Goal: Task Accomplishment & Management: Manage account settings

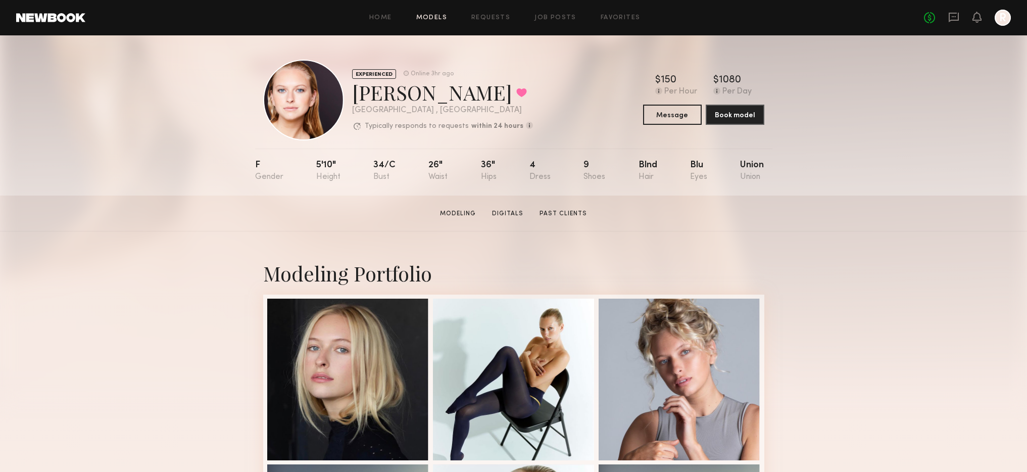
click at [424, 15] on link "Models" at bounding box center [431, 18] width 31 height 7
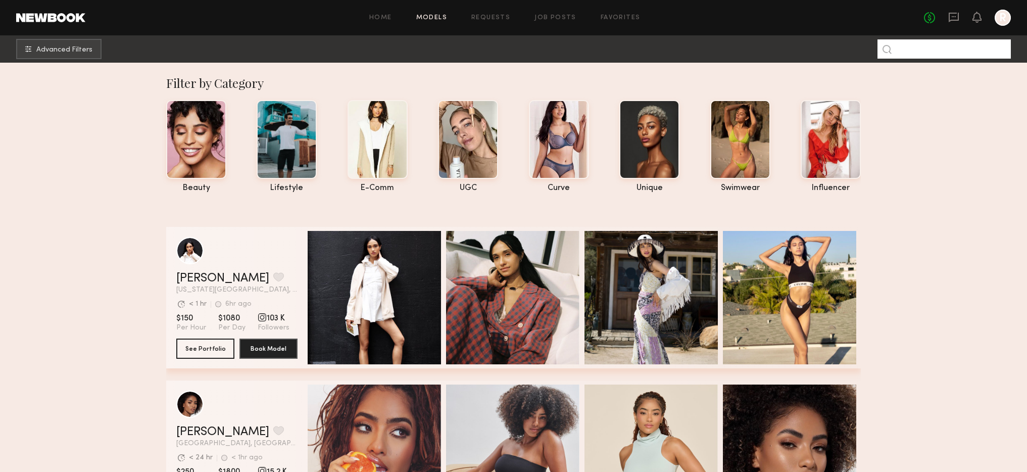
click at [932, 56] on input at bounding box center [943, 48] width 133 height 19
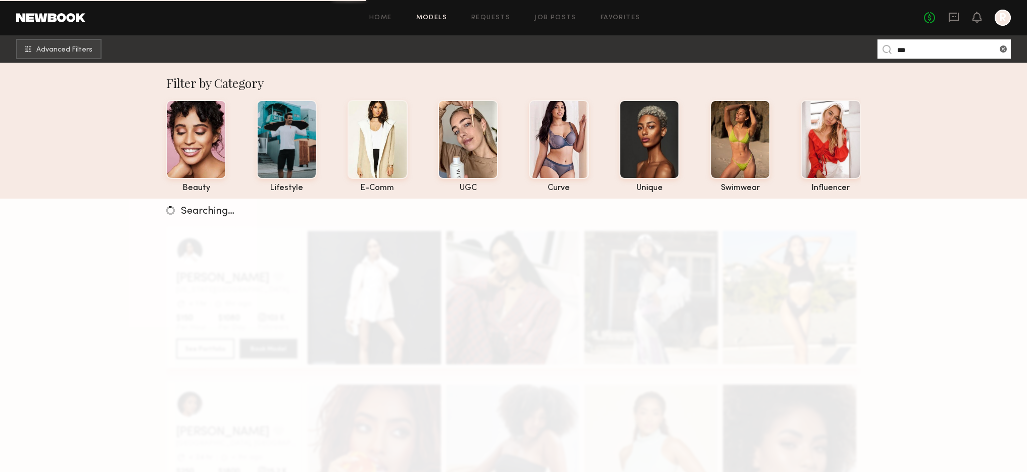
type input "***"
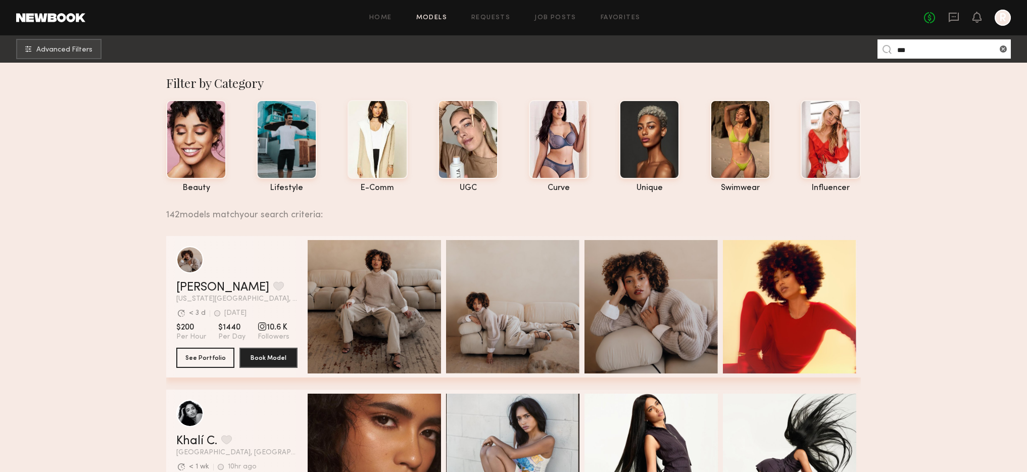
click at [919, 54] on input "***" at bounding box center [943, 48] width 133 height 19
click at [926, 43] on input "***" at bounding box center [943, 48] width 133 height 19
click at [923, 45] on input "***" at bounding box center [943, 48] width 133 height 19
click at [53, 41] on button "Advanced Filters" at bounding box center [58, 48] width 85 height 20
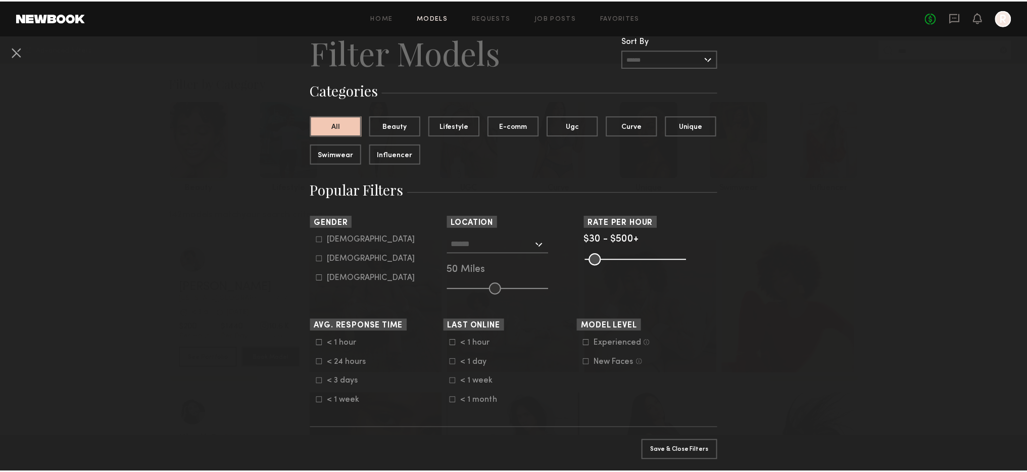
scroll to position [88, 0]
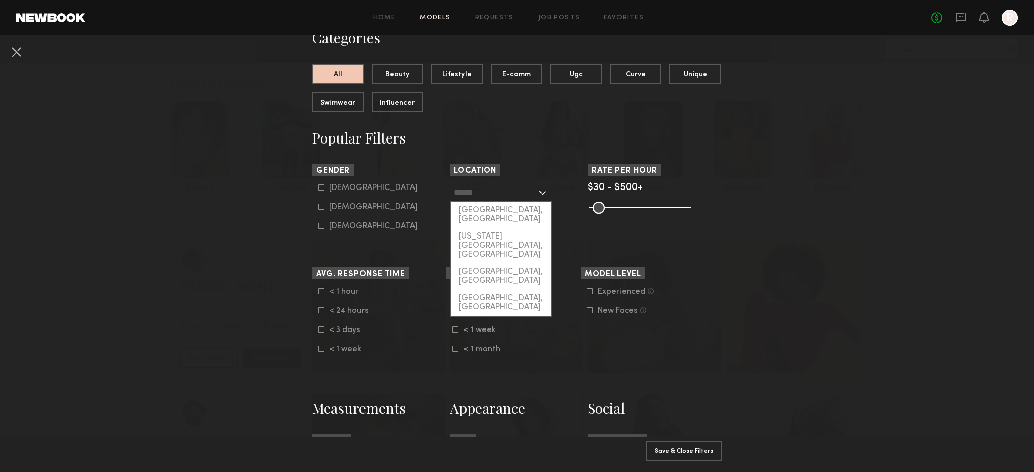
click at [480, 192] on input "text" at bounding box center [495, 191] width 83 height 17
click at [489, 211] on div "[GEOGRAPHIC_DATA], [GEOGRAPHIC_DATA]" at bounding box center [501, 214] width 100 height 26
type input "**********"
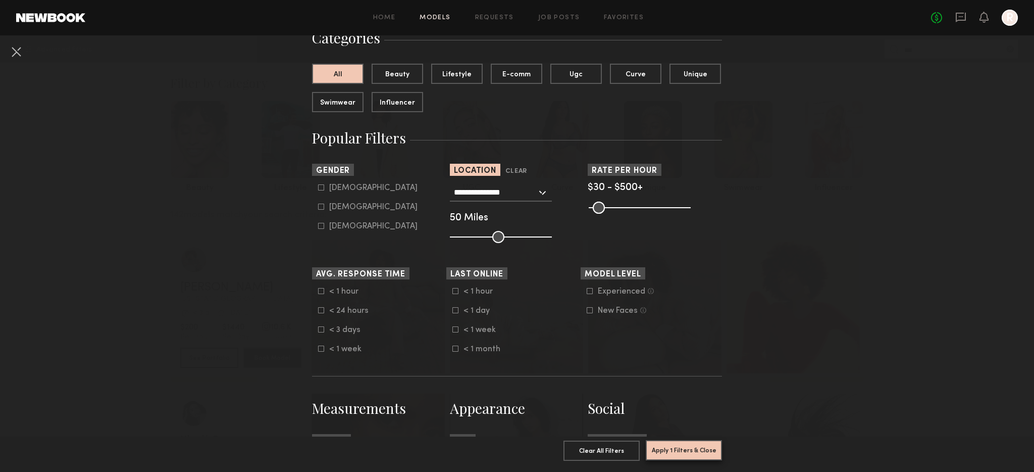
click at [692, 446] on button "Apply 1 Filters & Close" at bounding box center [684, 450] width 76 height 20
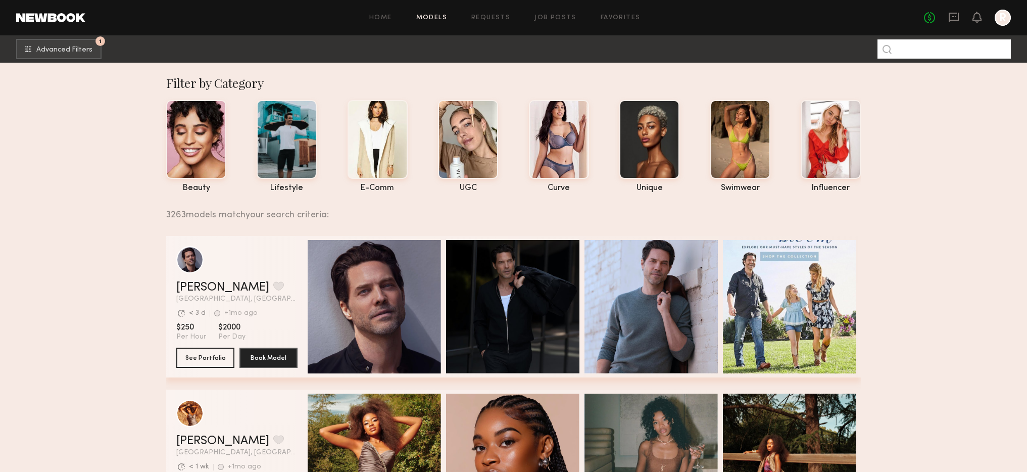
click at [917, 52] on input at bounding box center [943, 48] width 133 height 19
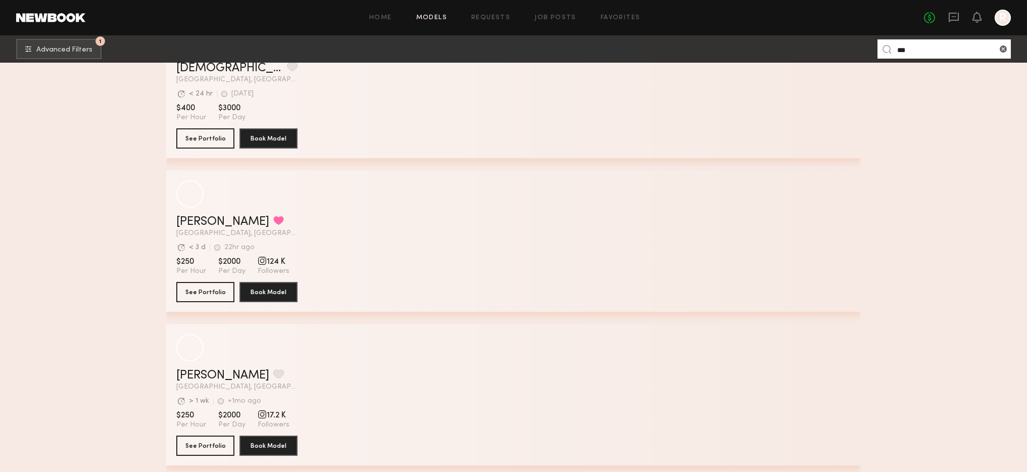
scroll to position [2597, 0]
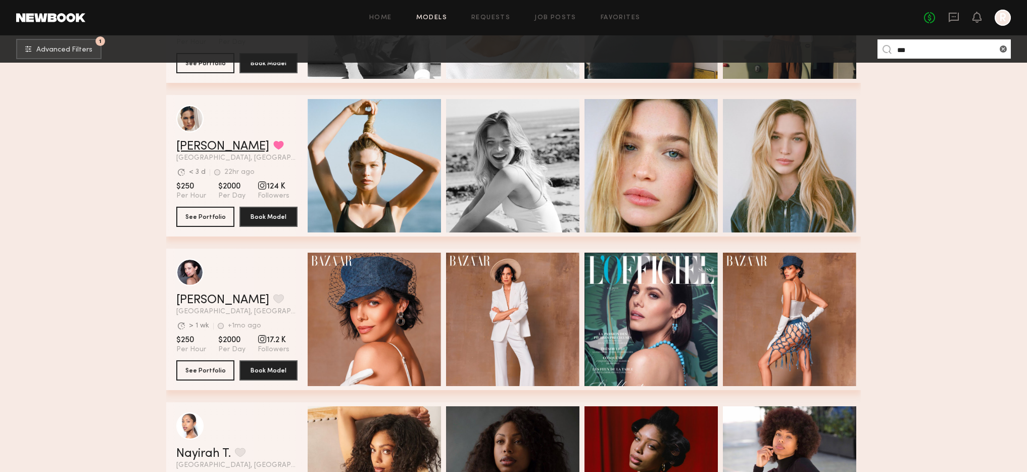
click at [198, 145] on link "[PERSON_NAME]" at bounding box center [222, 146] width 93 height 12
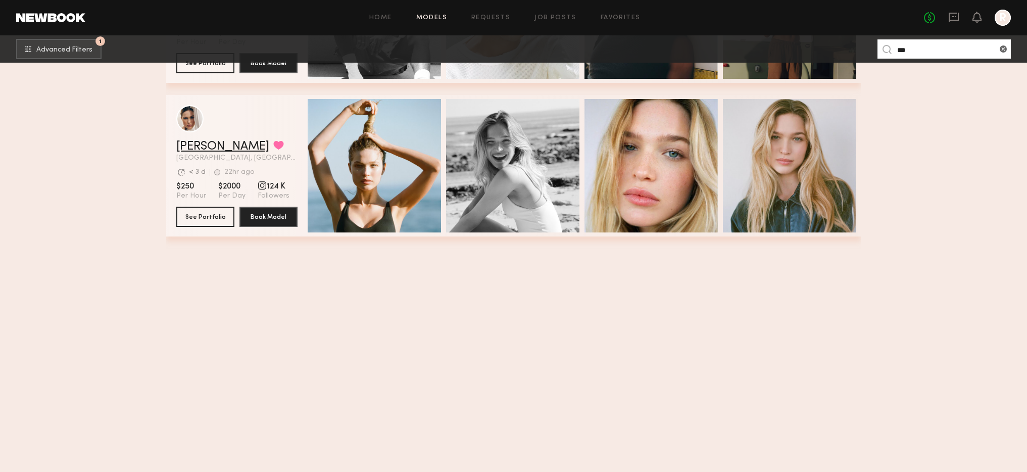
scroll to position [2090, 0]
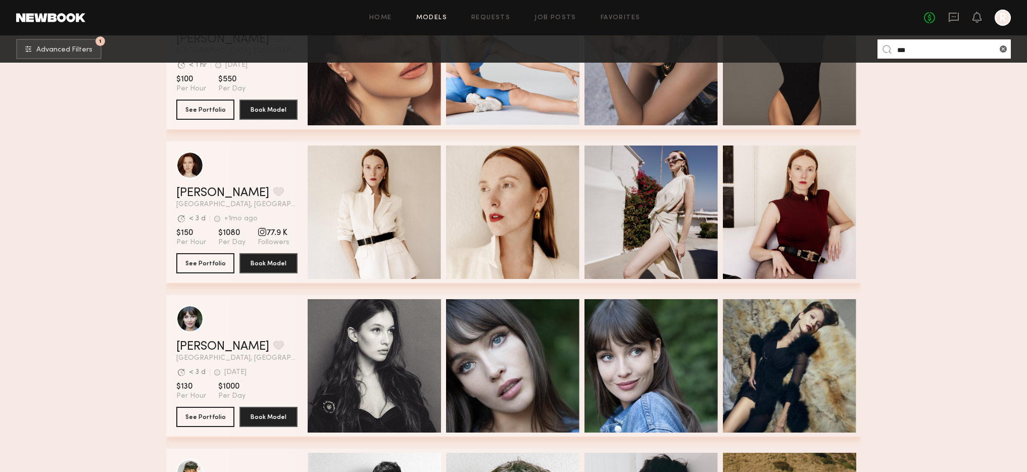
drag, startPoint x: 919, startPoint y: 50, endPoint x: 858, endPoint y: 39, distance: 61.5
click at [858, 39] on nb-browse-subheader "1 Advanced Filters *** 1" at bounding box center [513, 48] width 1027 height 27
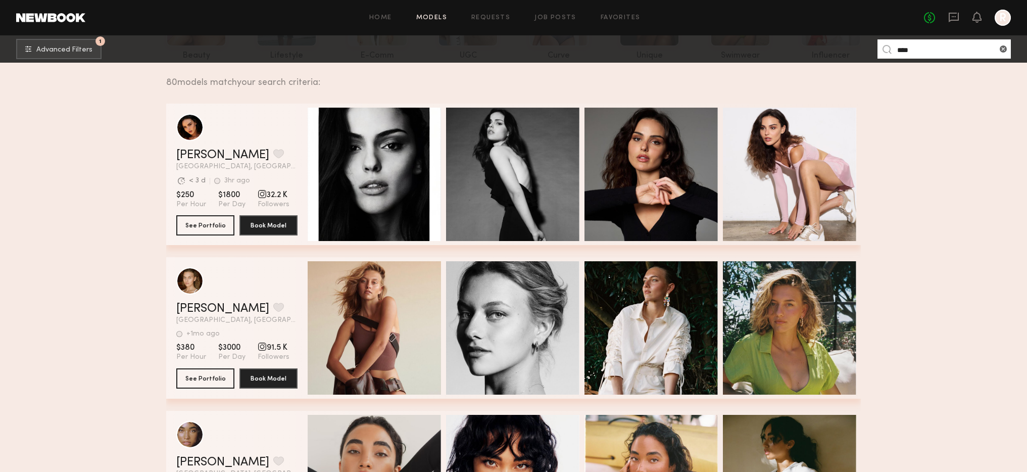
scroll to position [174, 0]
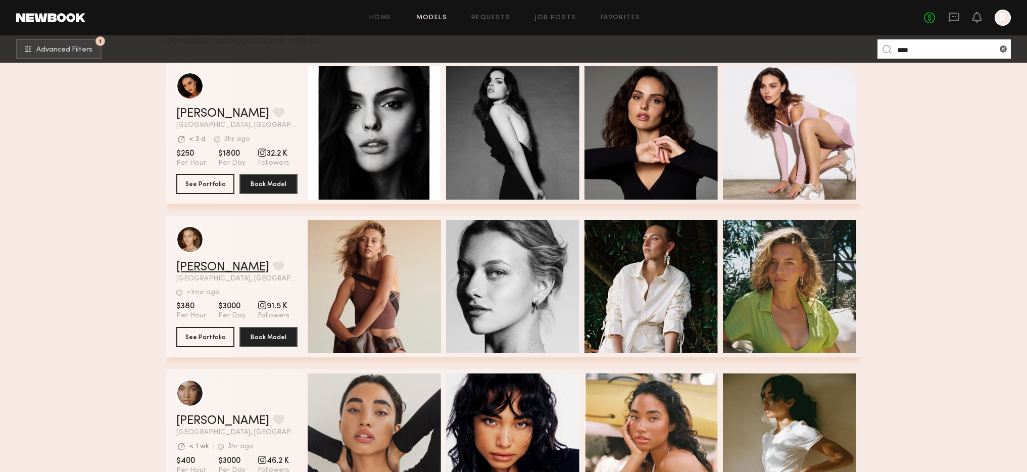
click at [197, 266] on link "Ella K." at bounding box center [222, 267] width 93 height 12
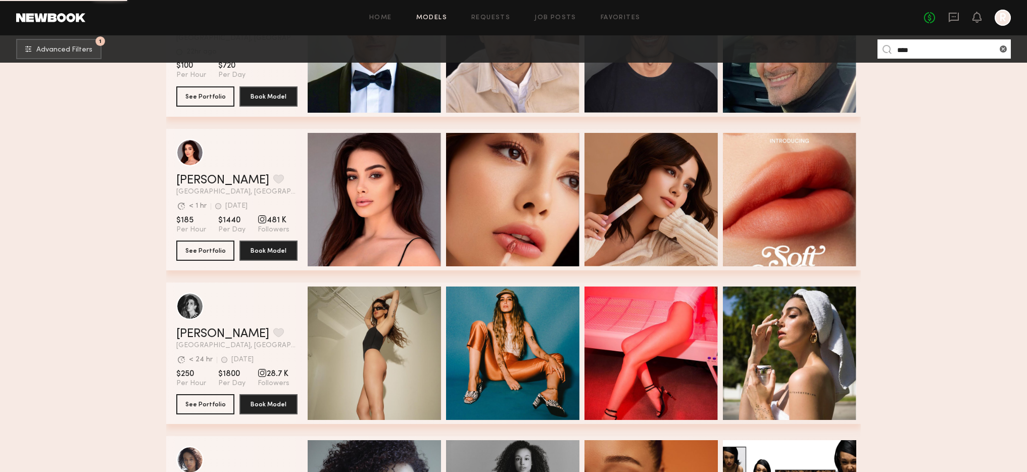
scroll to position [1596, 0]
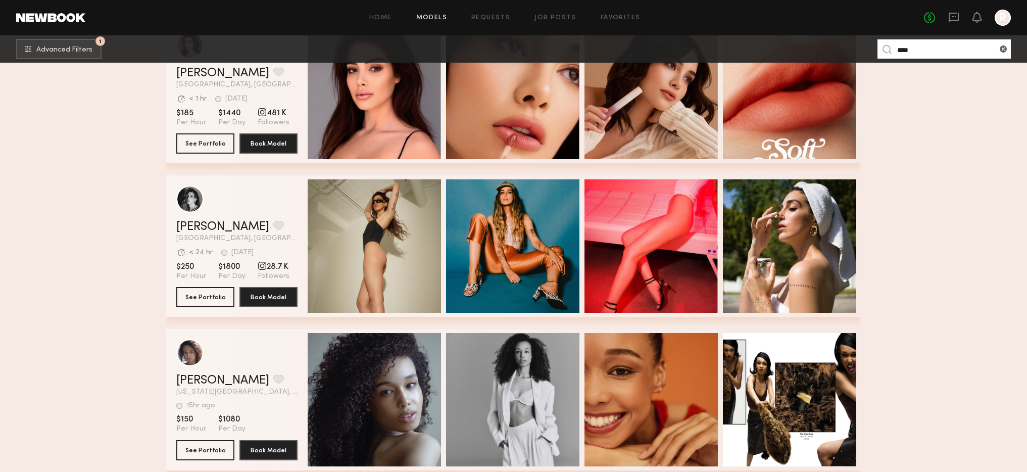
drag, startPoint x: 916, startPoint y: 49, endPoint x: 840, endPoint y: 48, distance: 76.8
click at [840, 48] on nb-browse-subheader "1 Advanced Filters **** 1" at bounding box center [513, 48] width 1027 height 27
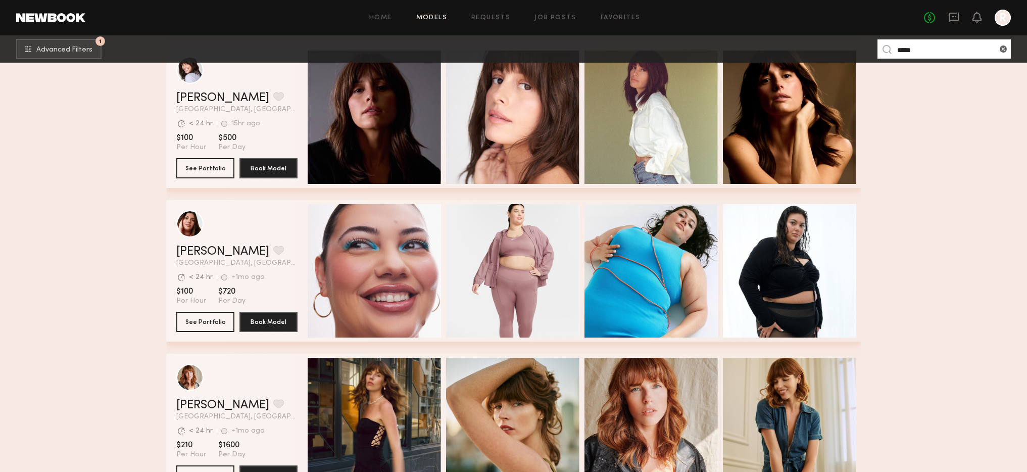
scroll to position [557, 0]
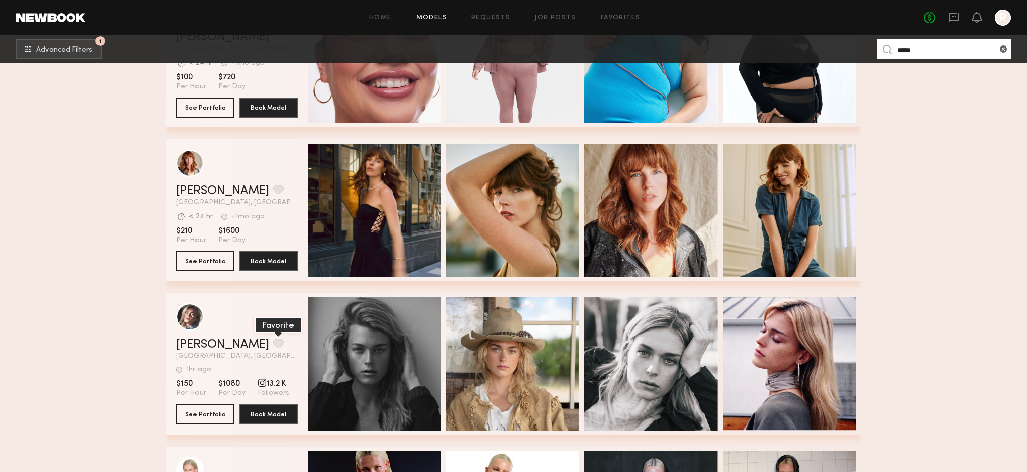
click at [273, 344] on button "grid" at bounding box center [278, 342] width 11 height 9
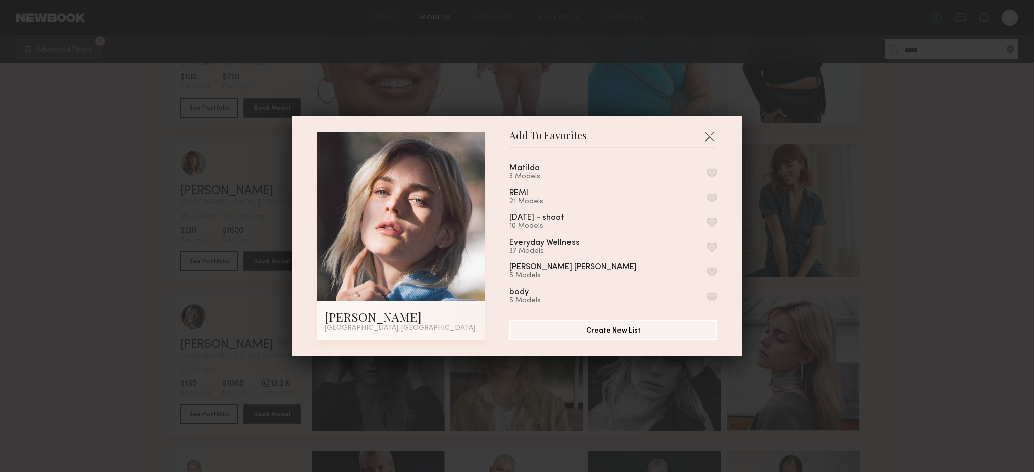
click at [707, 173] on button "button" at bounding box center [712, 172] width 11 height 9
click at [701, 134] on button "button" at bounding box center [709, 136] width 16 height 16
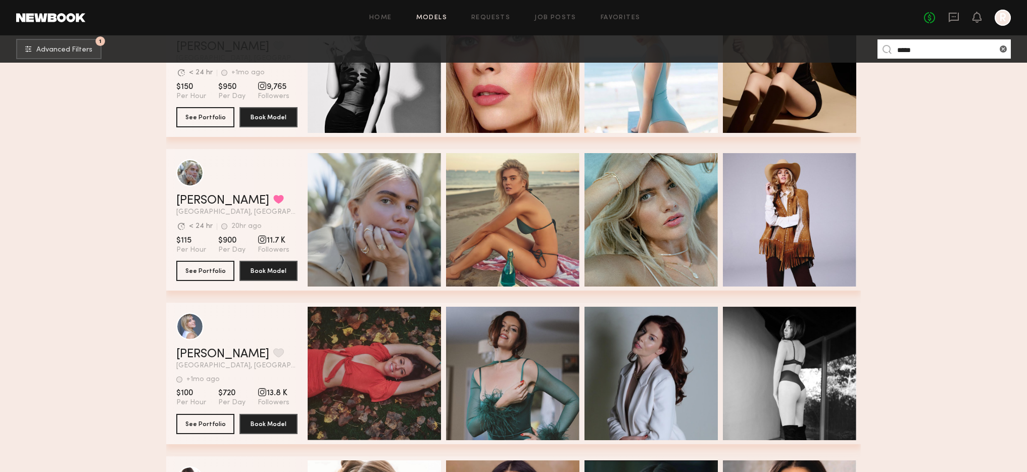
scroll to position [1160, 0]
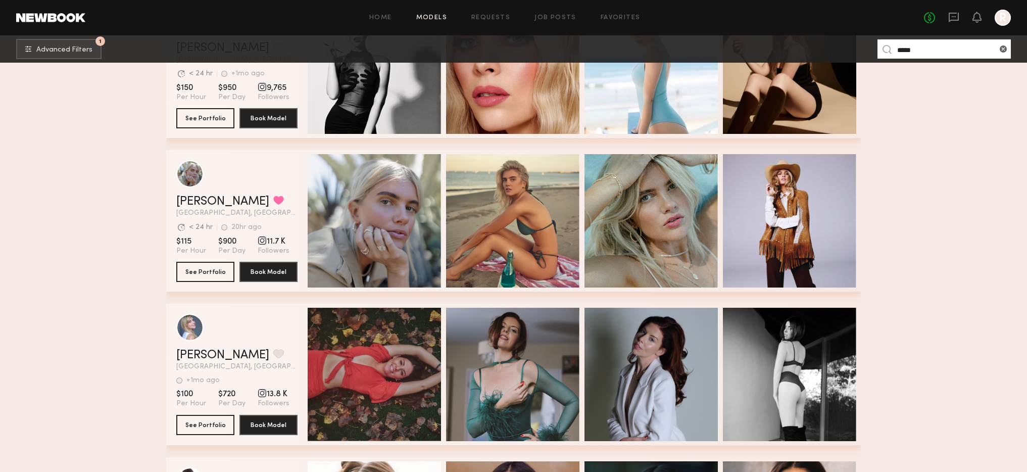
drag, startPoint x: 928, startPoint y: 48, endPoint x: 854, endPoint y: 49, distance: 74.2
click at [854, 49] on nb-browse-subheader "1 Advanced Filters ***** 1" at bounding box center [513, 48] width 1027 height 27
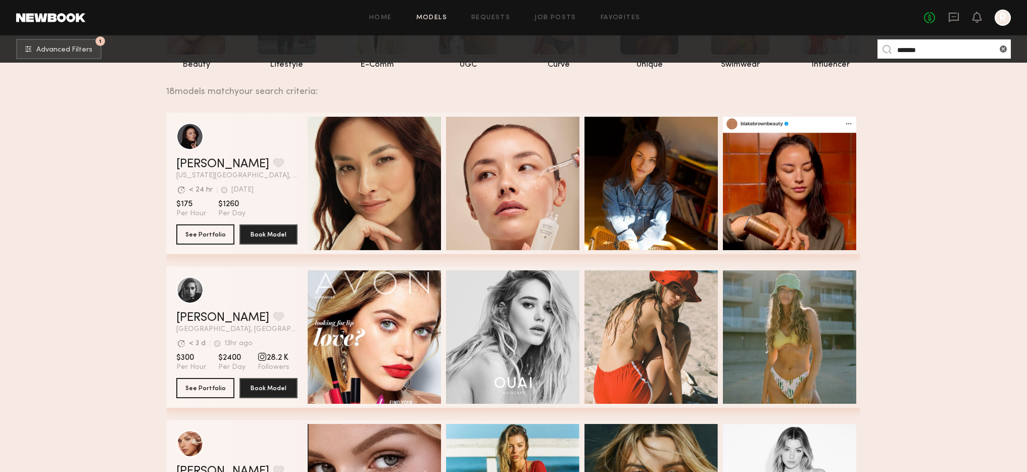
scroll to position [210, 0]
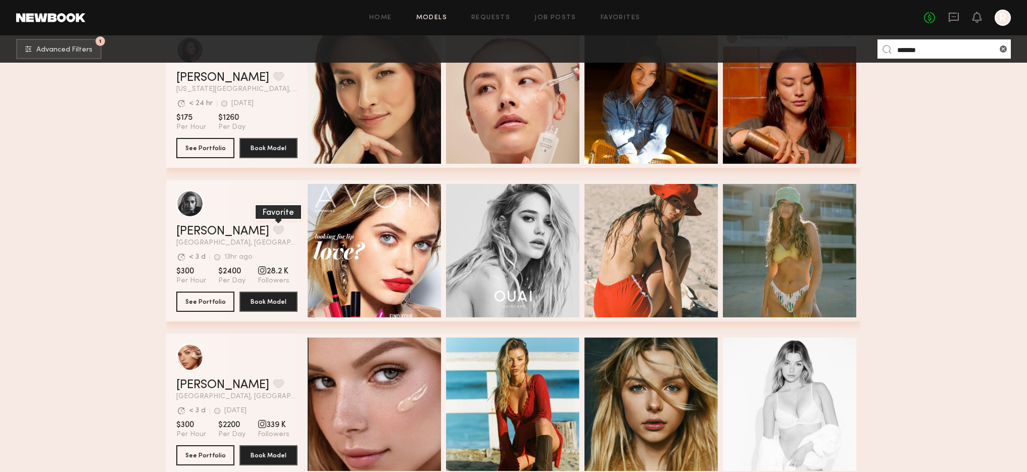
click at [273, 227] on button "grid" at bounding box center [278, 229] width 11 height 9
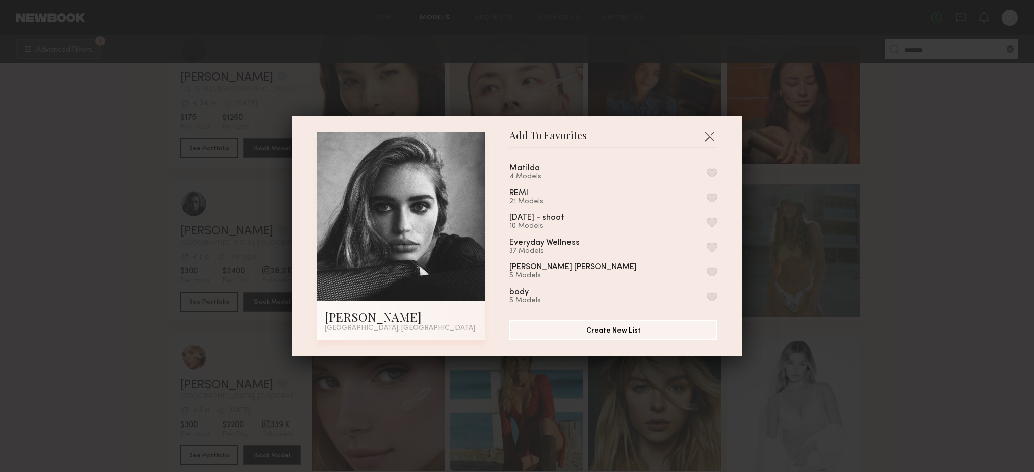
click at [707, 170] on button "button" at bounding box center [712, 172] width 11 height 9
click at [690, 330] on button "Create New List" at bounding box center [613, 329] width 208 height 20
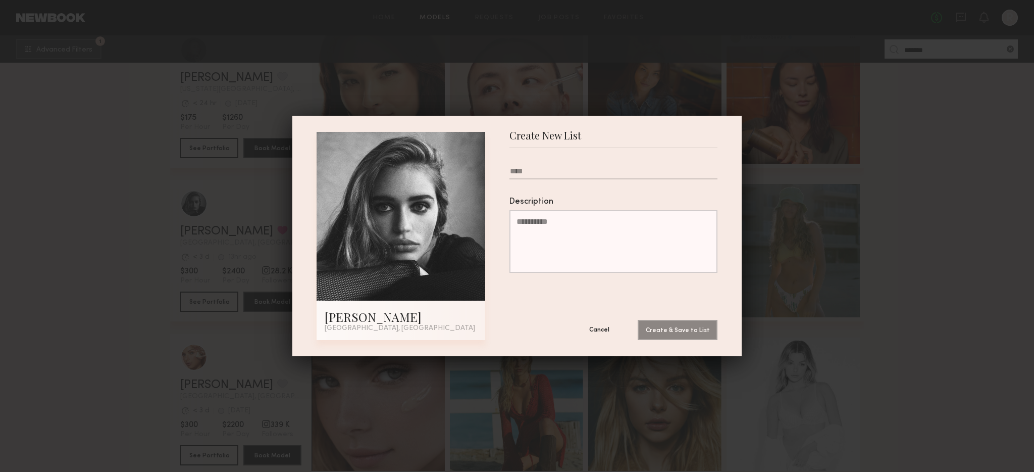
click at [594, 328] on button "Cancel" at bounding box center [599, 329] width 61 height 20
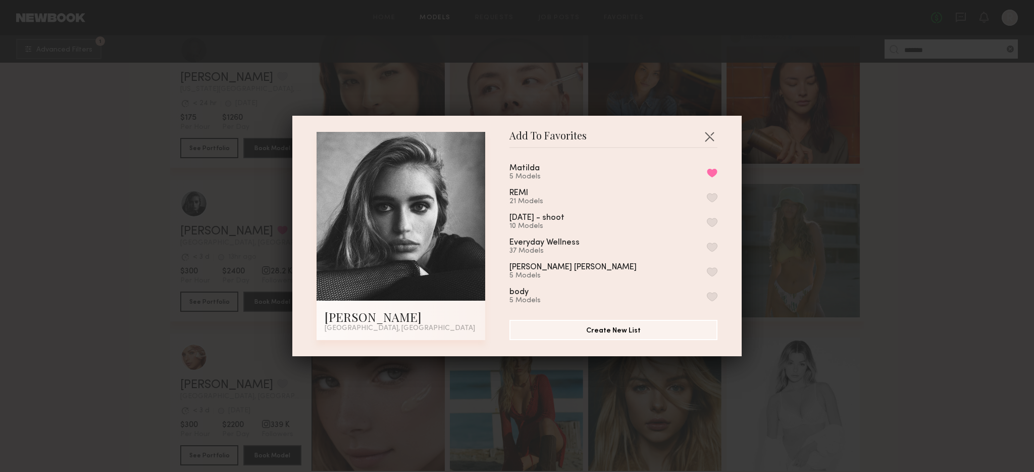
click at [889, 331] on div "Add To Favorites Madison S. Los Angeles, CA Add To Favorites Matilda 5 Models R…" at bounding box center [517, 236] width 1034 height 472
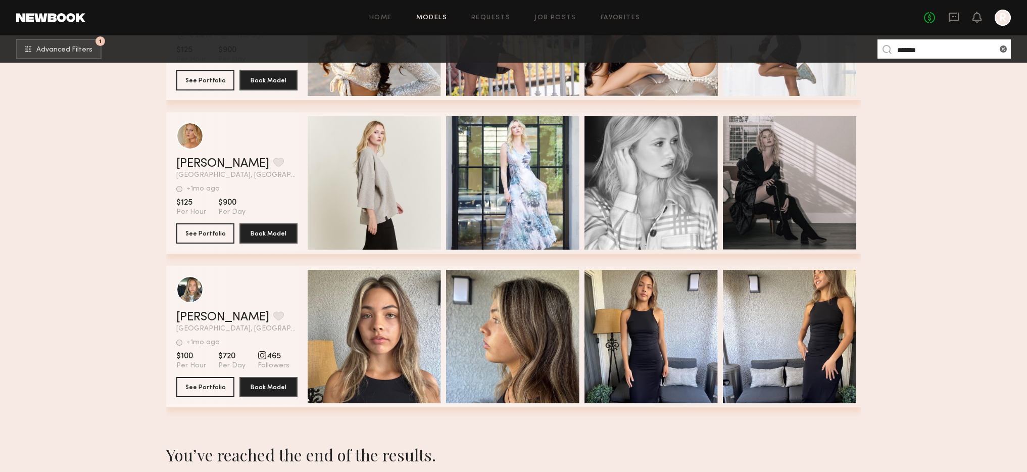
scroll to position [2605, 0]
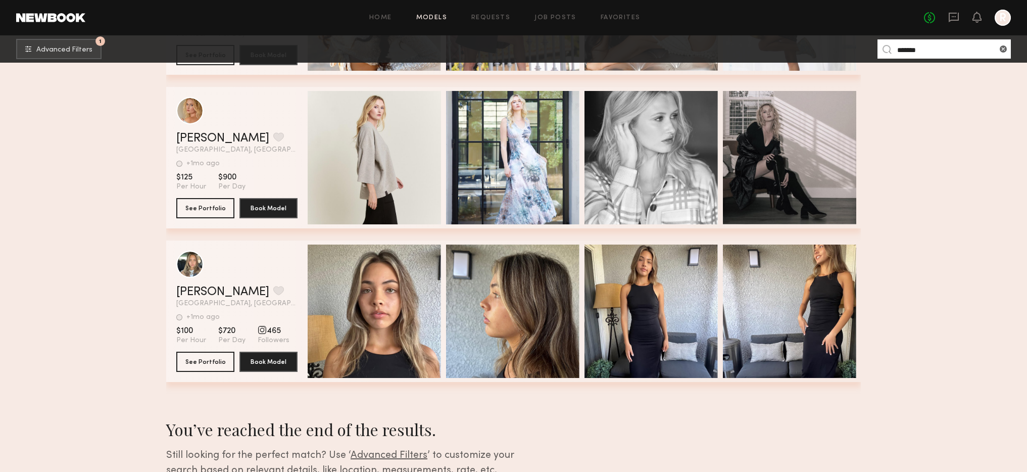
drag, startPoint x: 918, startPoint y: 49, endPoint x: 876, endPoint y: 44, distance: 42.8
click at [876, 44] on nb-browse-subheader "1 Advanced Filters ******* 1" at bounding box center [513, 48] width 1027 height 27
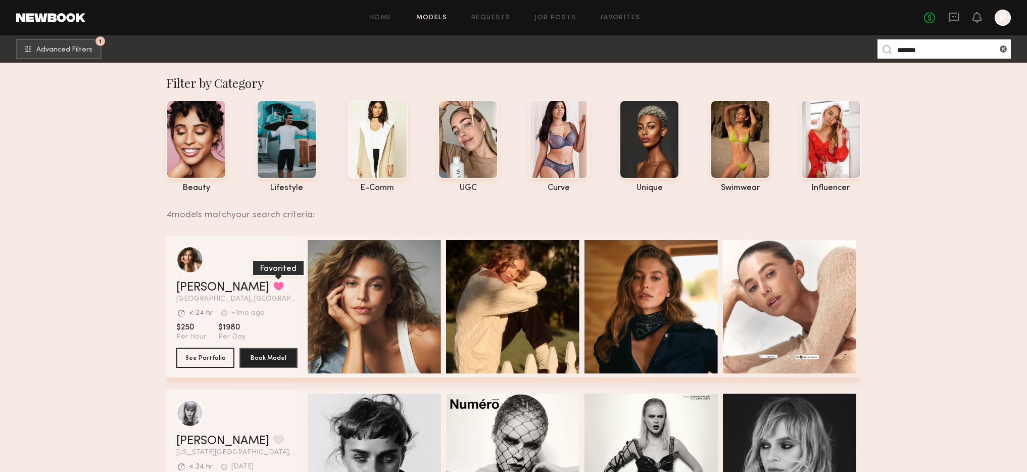
click at [273, 288] on button "grid" at bounding box center [278, 285] width 11 height 9
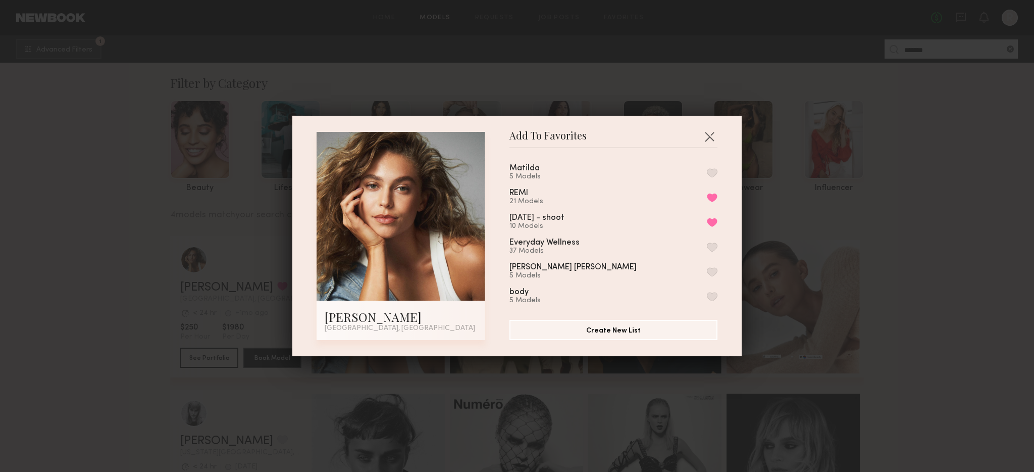
click at [707, 169] on button "button" at bounding box center [712, 172] width 11 height 9
click at [710, 128] on button "button" at bounding box center [709, 136] width 16 height 16
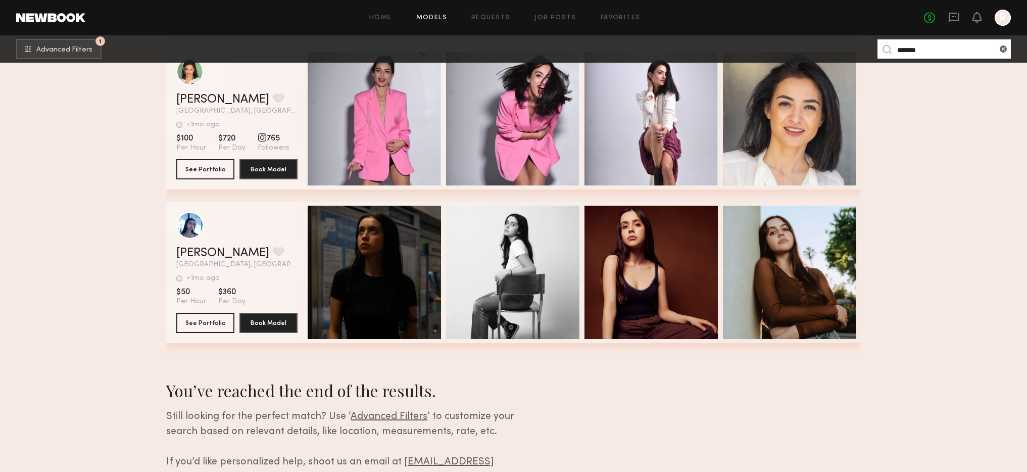
scroll to position [537, 0]
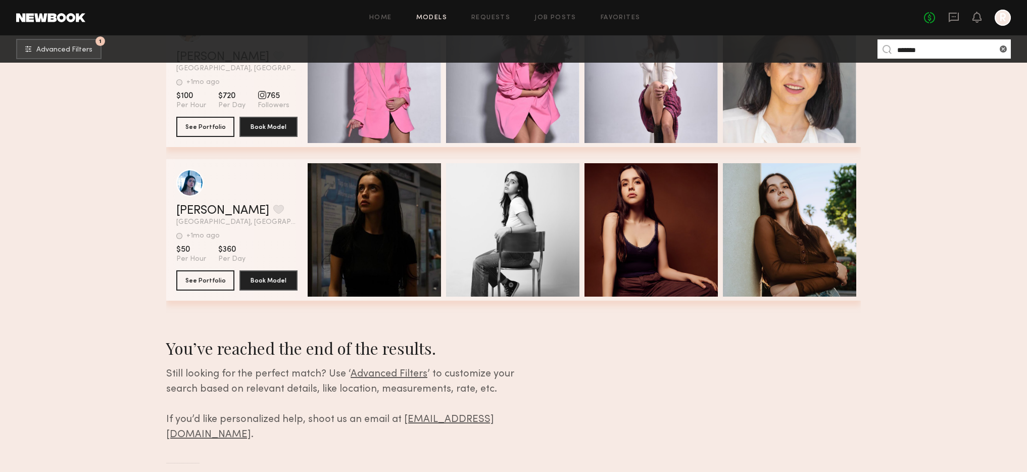
click at [940, 48] on input "*******" at bounding box center [943, 48] width 133 height 19
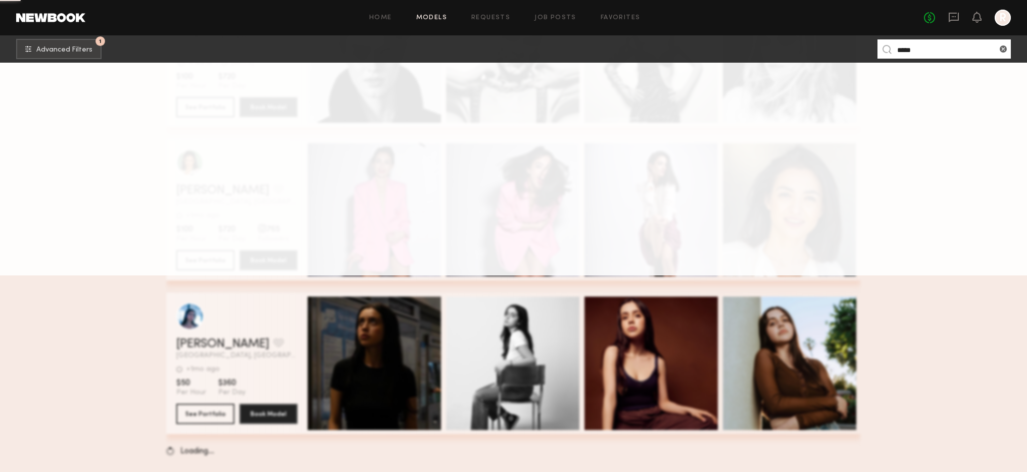
scroll to position [0, 0]
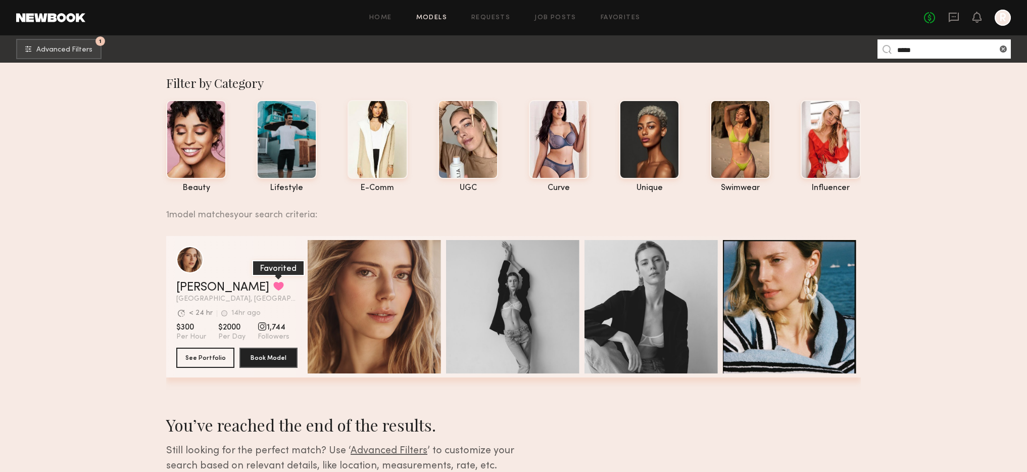
click at [273, 284] on button "grid" at bounding box center [278, 285] width 11 height 9
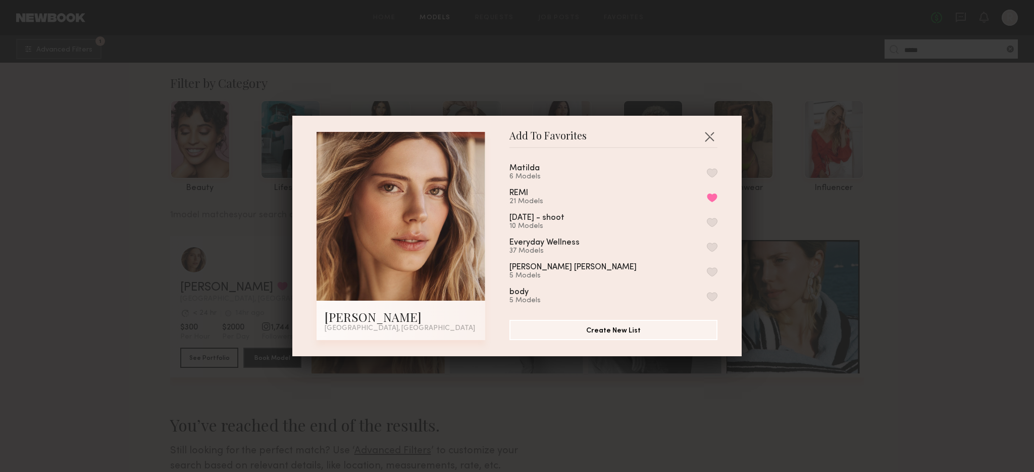
click at [701, 177] on div "Matilda 6 Models" at bounding box center [613, 172] width 208 height 17
click at [707, 175] on button "button" at bounding box center [712, 172] width 11 height 9
click at [669, 333] on button "Create New List" at bounding box center [613, 329] width 208 height 20
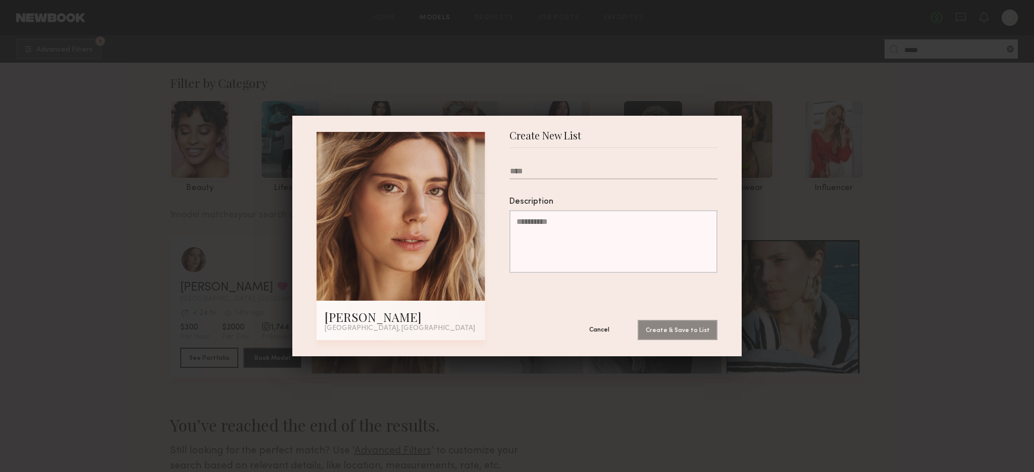
click at [590, 332] on button "Cancel" at bounding box center [599, 329] width 61 height 20
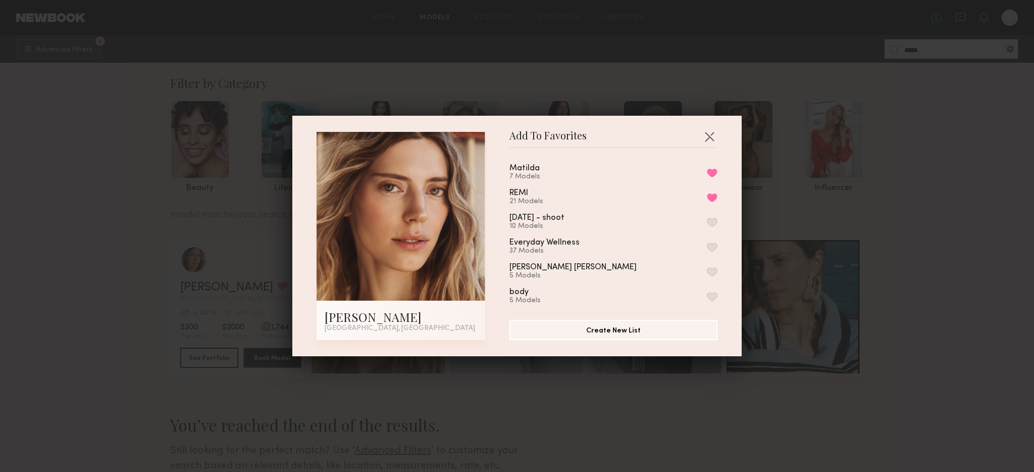
click at [726, 405] on div "Add To Favorites Oxana Z. Los Angeles, CA Add To Favorites Matilda 7 Models Rem…" at bounding box center [517, 236] width 1034 height 472
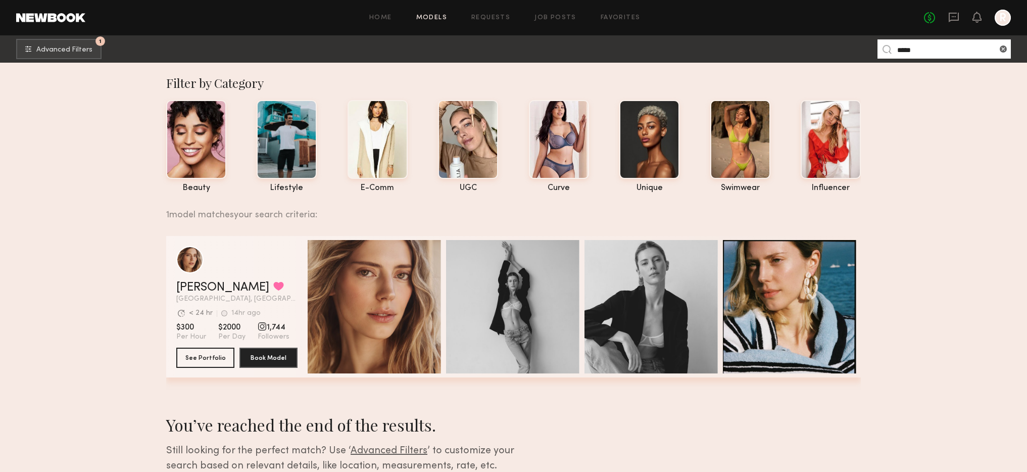
drag, startPoint x: 922, startPoint y: 48, endPoint x: 843, endPoint y: 47, distance: 78.8
click at [843, 47] on nb-browse-subheader "1 Advanced Filters ***** 1" at bounding box center [513, 48] width 1027 height 27
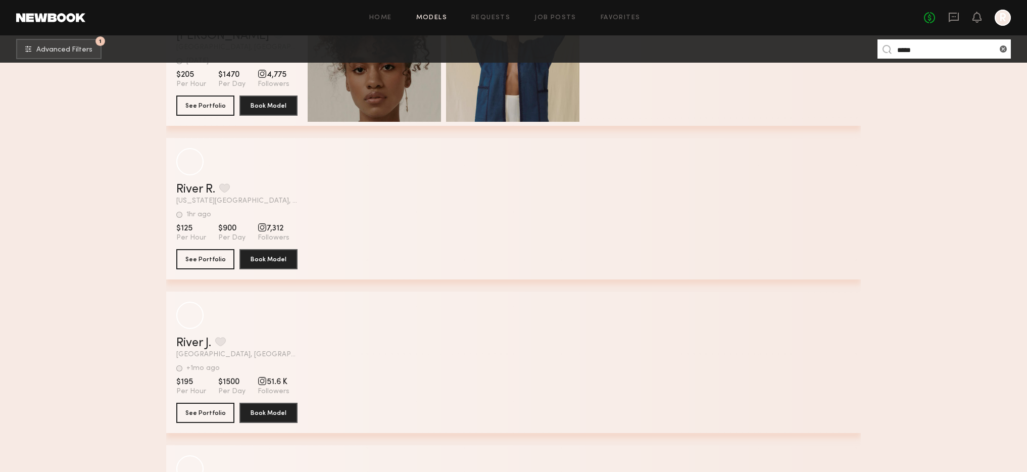
scroll to position [306, 0]
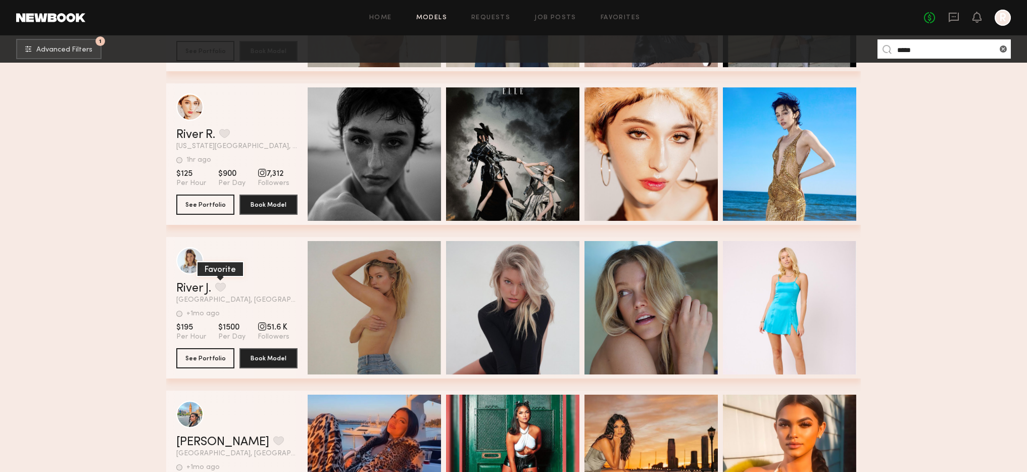
click at [226, 283] on button "grid" at bounding box center [220, 286] width 11 height 9
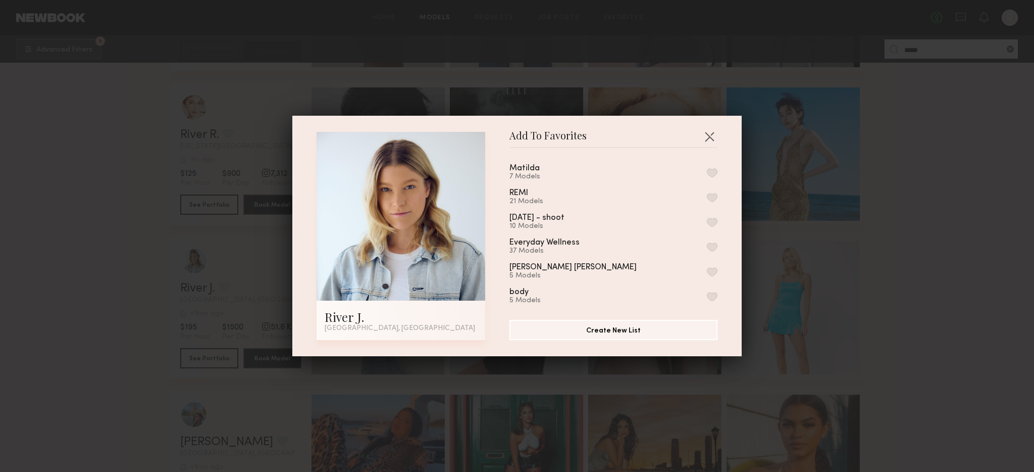
click at [707, 170] on button "button" at bounding box center [712, 172] width 11 height 9
click at [703, 134] on button "button" at bounding box center [709, 136] width 16 height 16
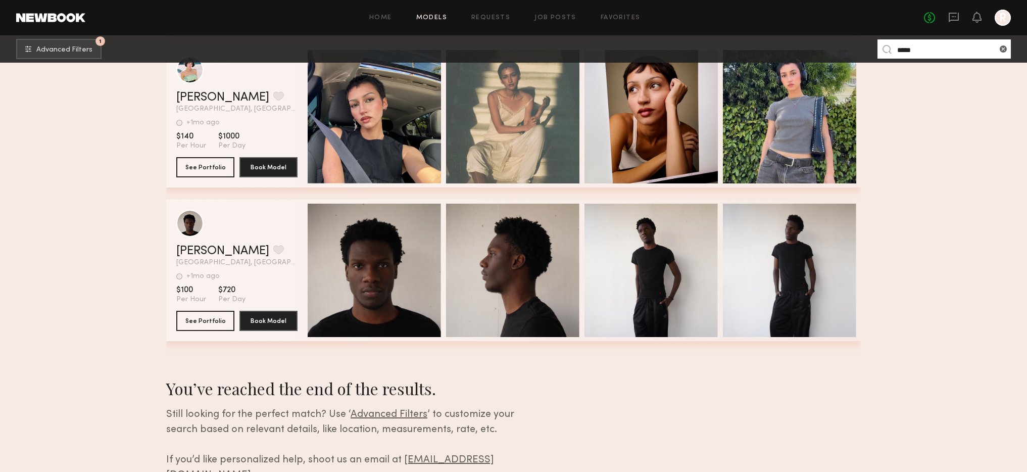
scroll to position [844, 0]
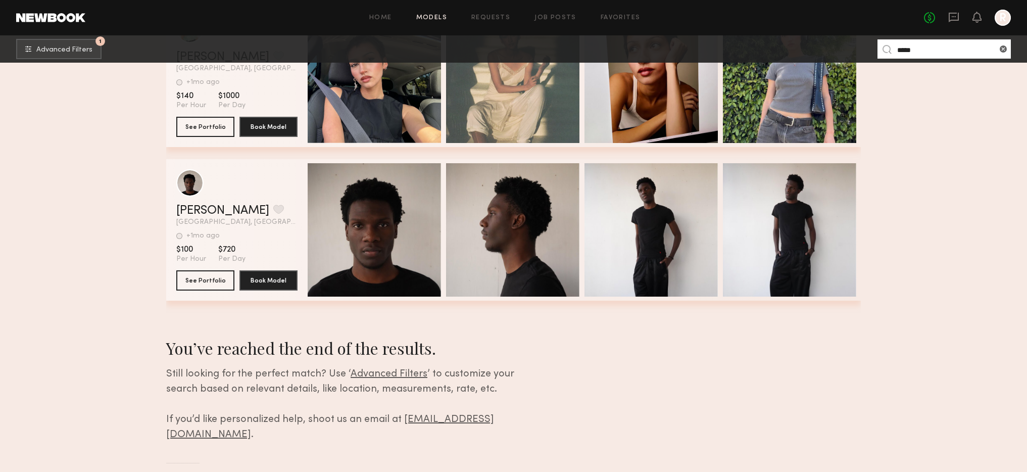
drag, startPoint x: 924, startPoint y: 48, endPoint x: 839, endPoint y: 49, distance: 85.3
click at [839, 49] on nb-browse-subheader "1 Advanced Filters ***** 1" at bounding box center [513, 48] width 1027 height 27
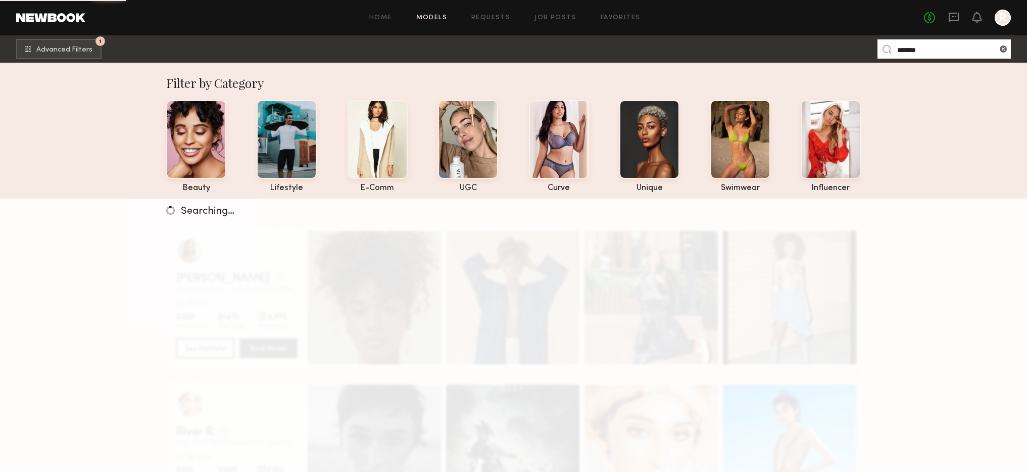
type input "*******"
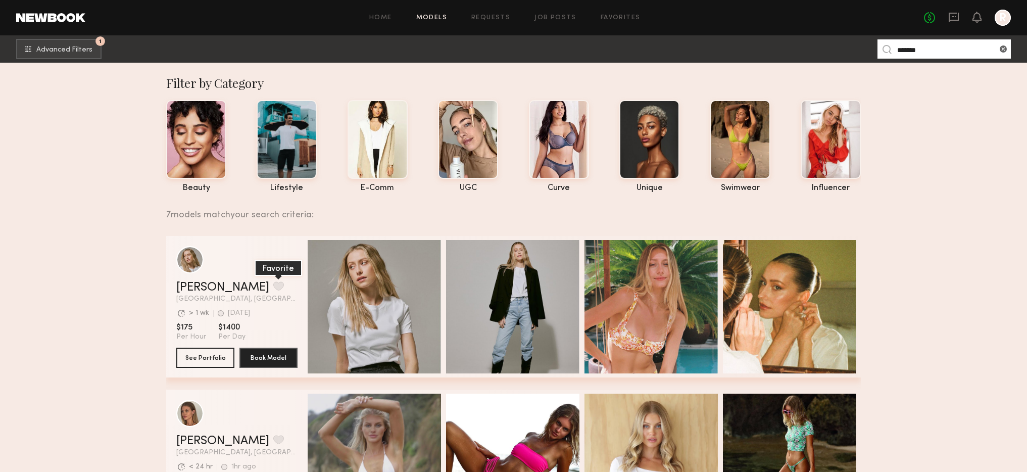
click at [273, 288] on button "grid" at bounding box center [278, 285] width 11 height 9
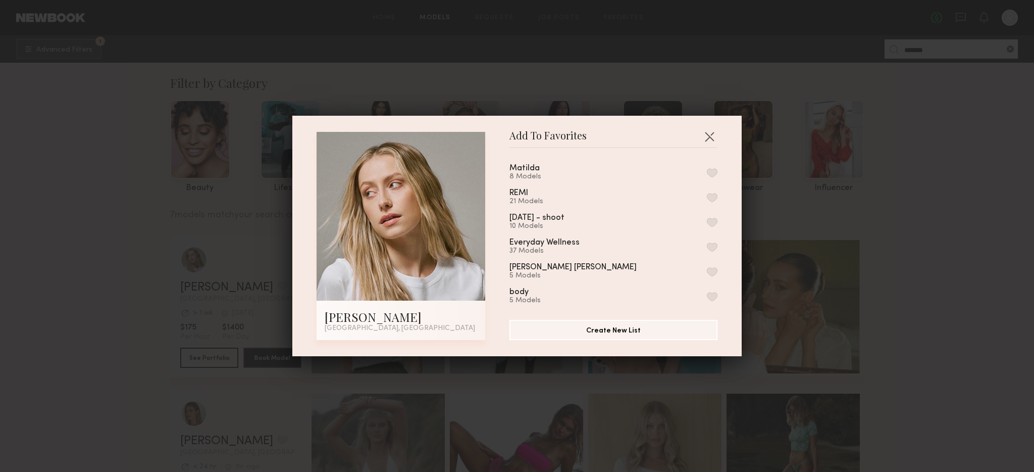
click at [707, 170] on button "button" at bounding box center [712, 172] width 11 height 9
click at [703, 139] on button "button" at bounding box center [709, 136] width 16 height 16
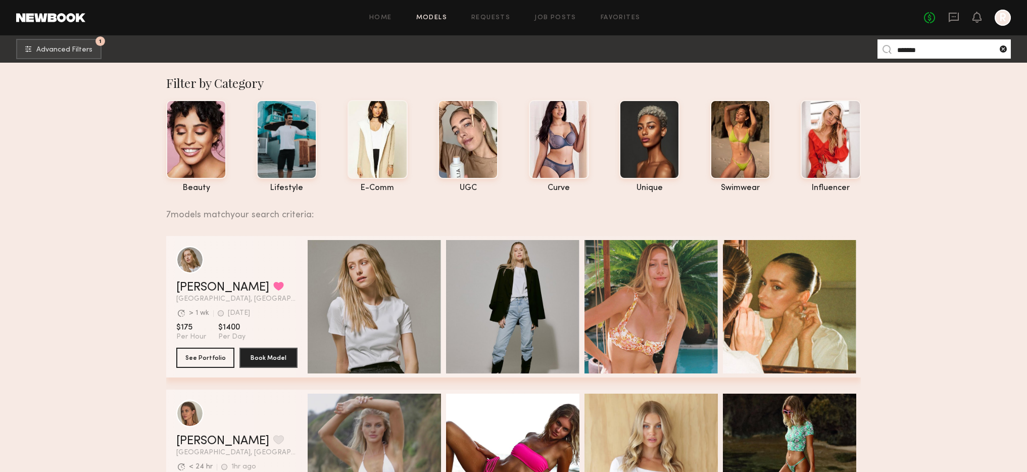
click at [1003, 47] on common-icon at bounding box center [1003, 49] width 10 height 10
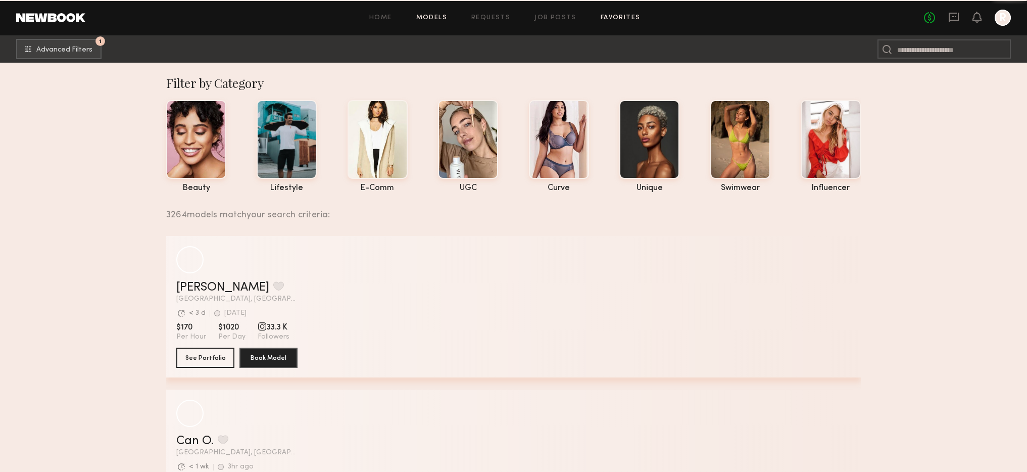
click at [621, 18] on link "Favorites" at bounding box center [620, 18] width 40 height 7
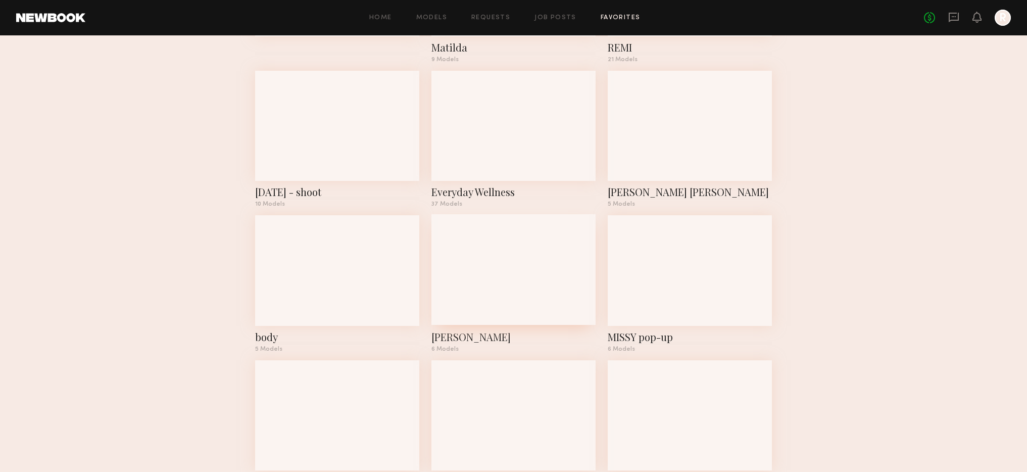
scroll to position [150, 0]
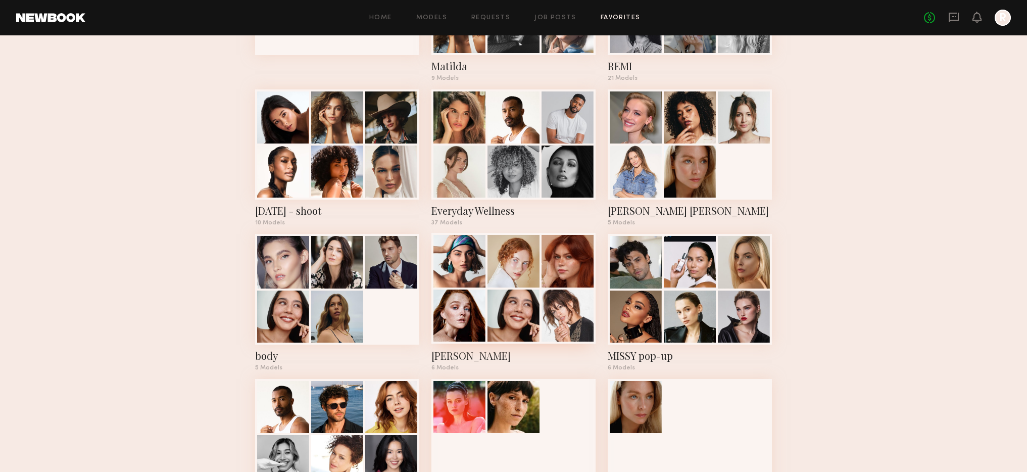
click at [453, 210] on div "Everyday Wellness" at bounding box center [513, 210] width 164 height 14
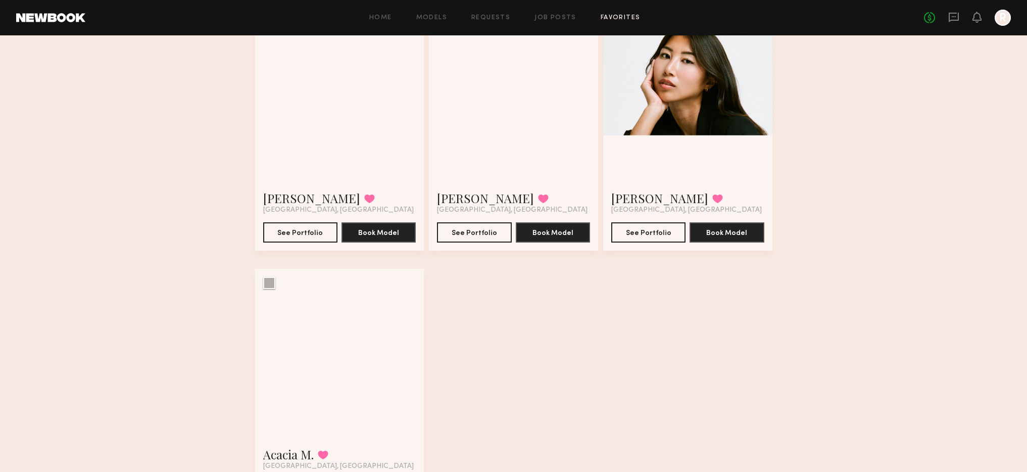
scroll to position [2966, 0]
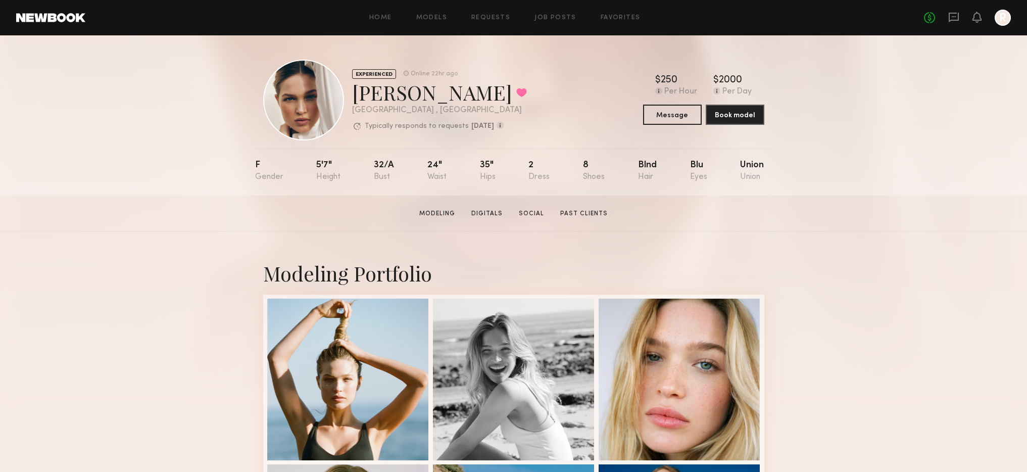
click at [1002, 22] on div at bounding box center [1002, 18] width 16 height 16
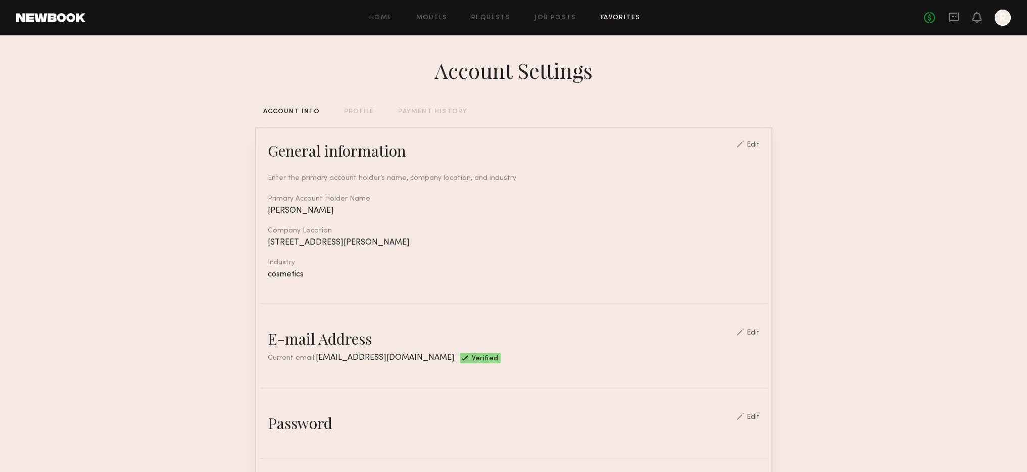
click at [619, 19] on link "Favorites" at bounding box center [620, 18] width 40 height 7
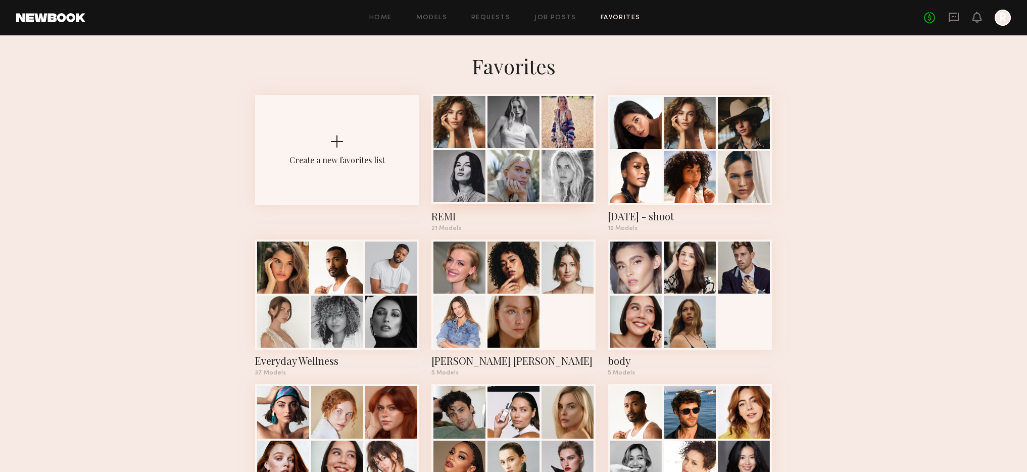
click at [451, 212] on div "REMI" at bounding box center [513, 216] width 164 height 14
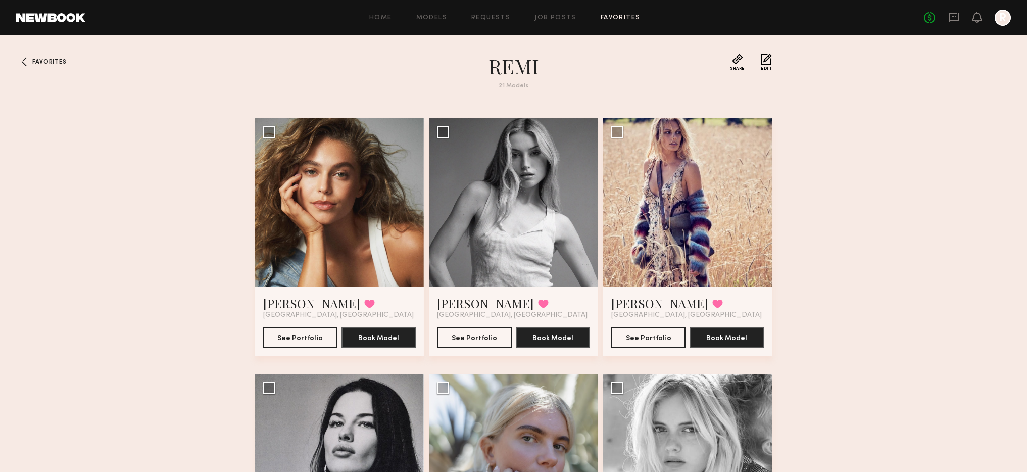
click at [25, 64] on div at bounding box center [24, 62] width 16 height 16
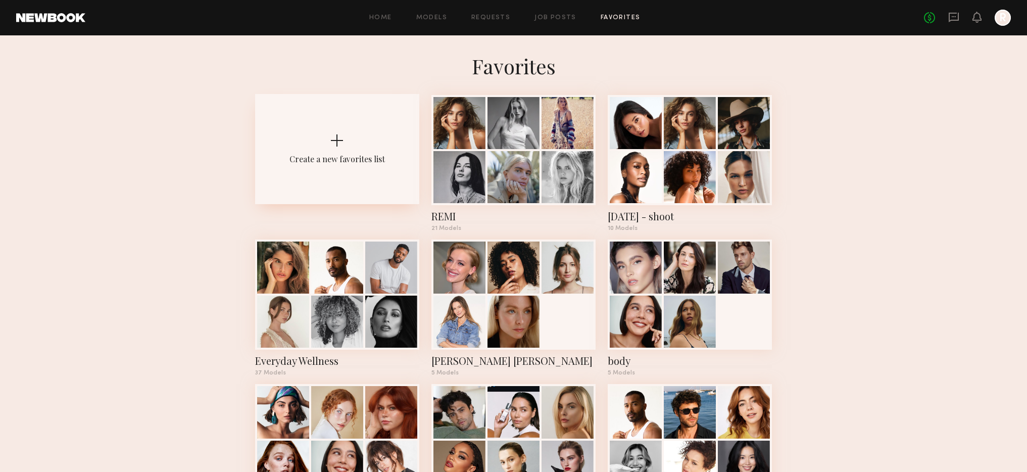
click at [291, 177] on div "Create a new favorites list" at bounding box center [337, 149] width 164 height 110
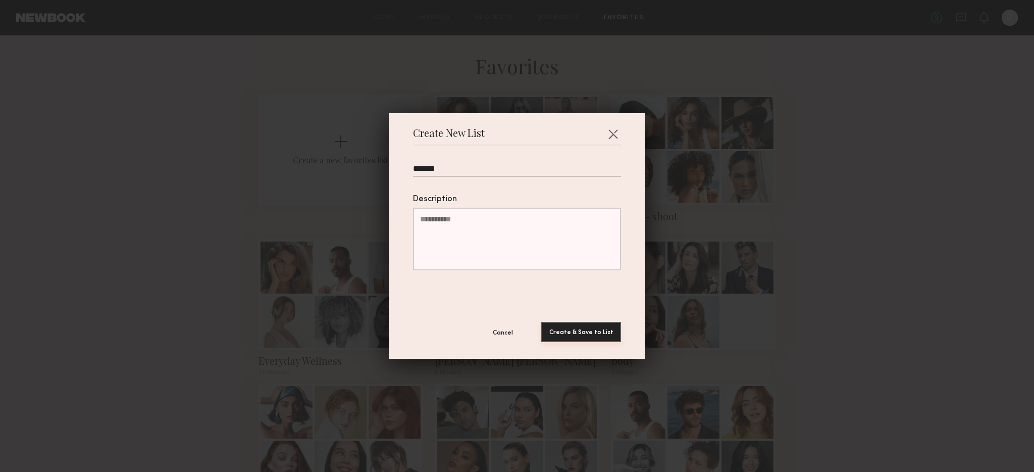
type input "*******"
click at [557, 335] on button "Create & Save to List" at bounding box center [581, 332] width 80 height 20
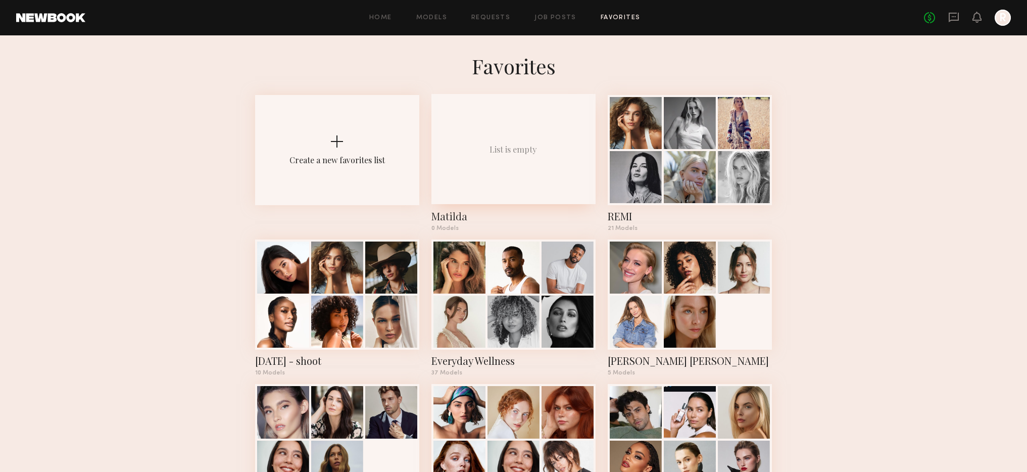
click at [481, 145] on div "List is empty" at bounding box center [513, 149] width 164 height 110
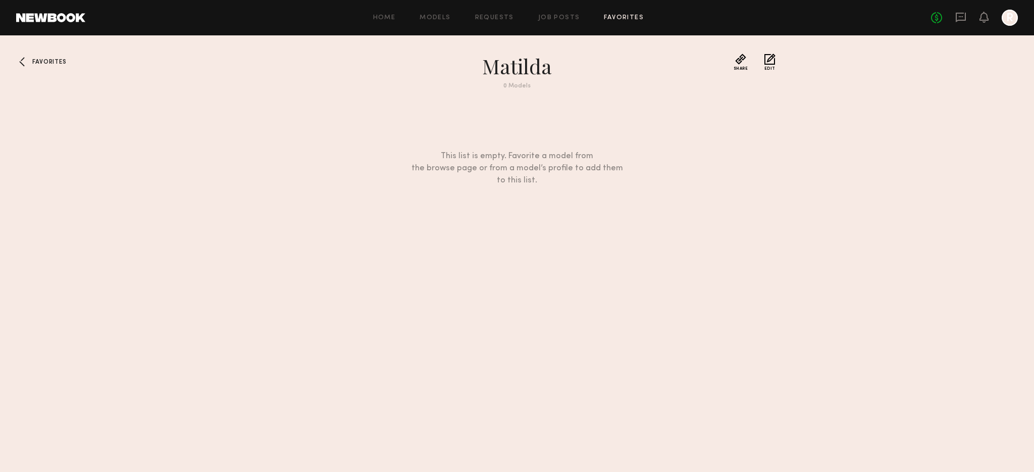
click at [17, 58] on div at bounding box center [24, 62] width 16 height 16
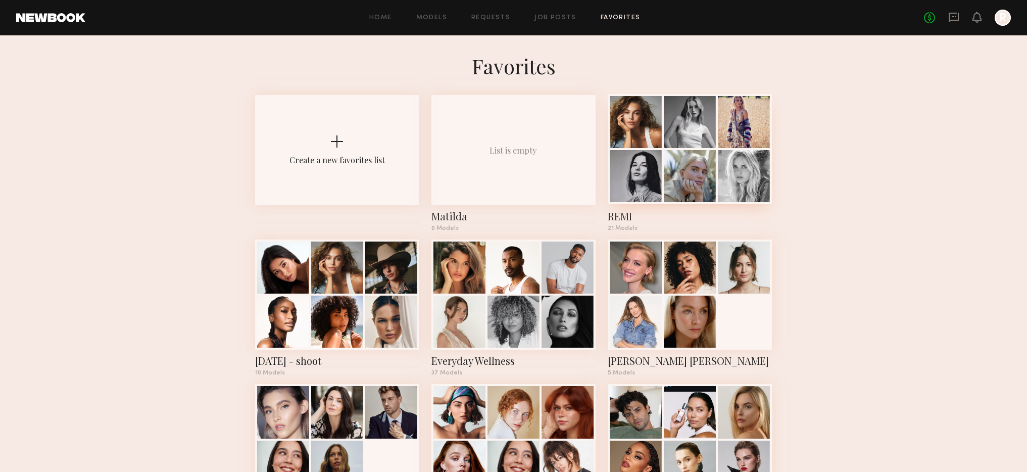
click at [676, 173] on div at bounding box center [689, 176] width 52 height 52
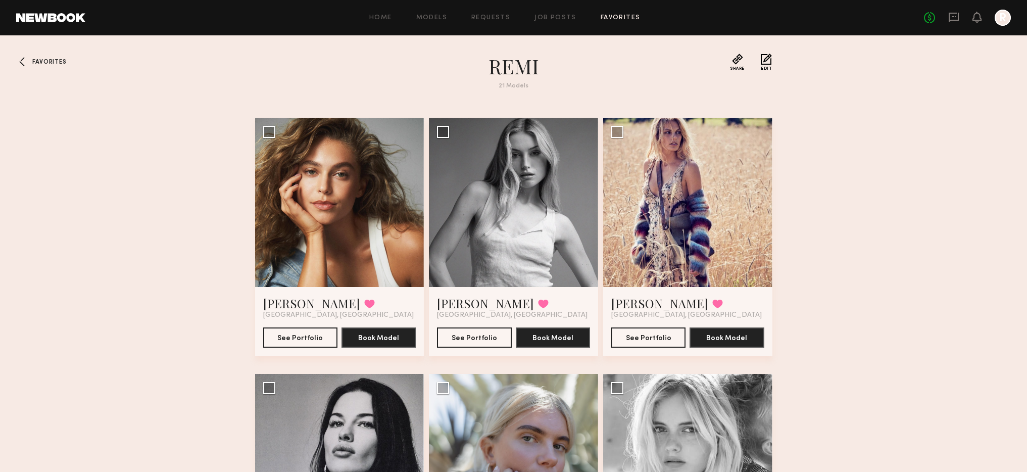
click at [23, 59] on div at bounding box center [24, 62] width 16 height 16
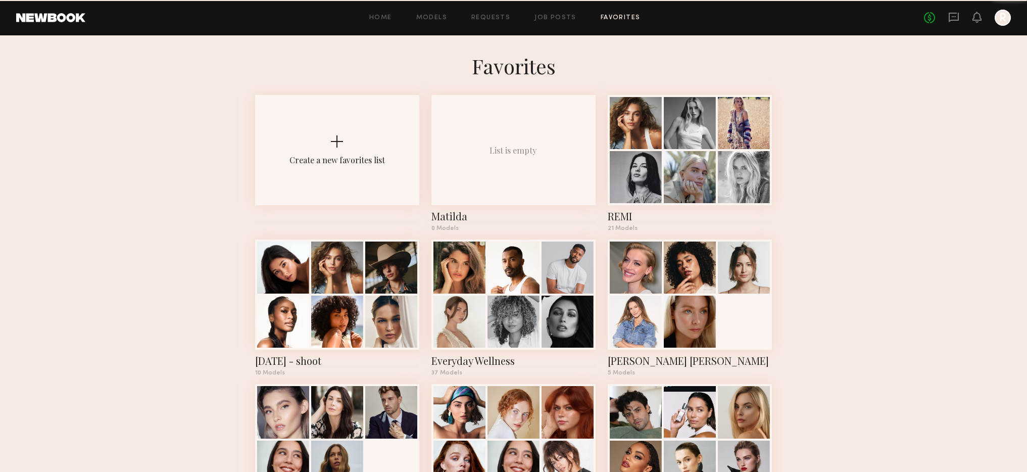
click at [25, 61] on h1 "Favorites" at bounding box center [513, 66] width 1027 height 25
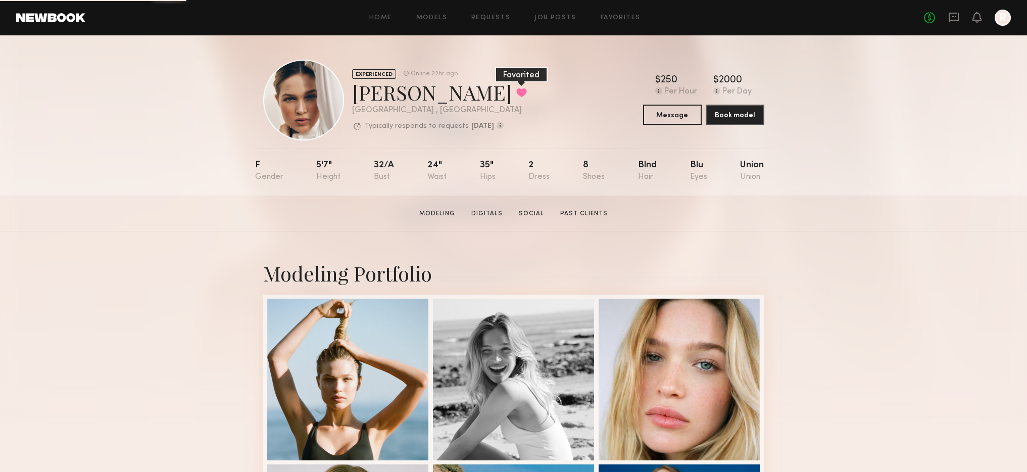
click at [516, 94] on button at bounding box center [521, 92] width 11 height 9
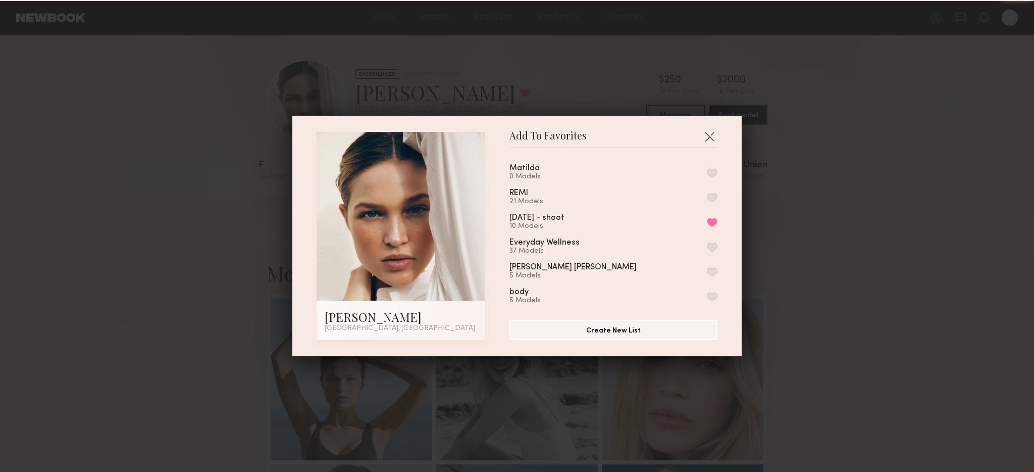
click at [707, 171] on button "button" at bounding box center [712, 172] width 11 height 9
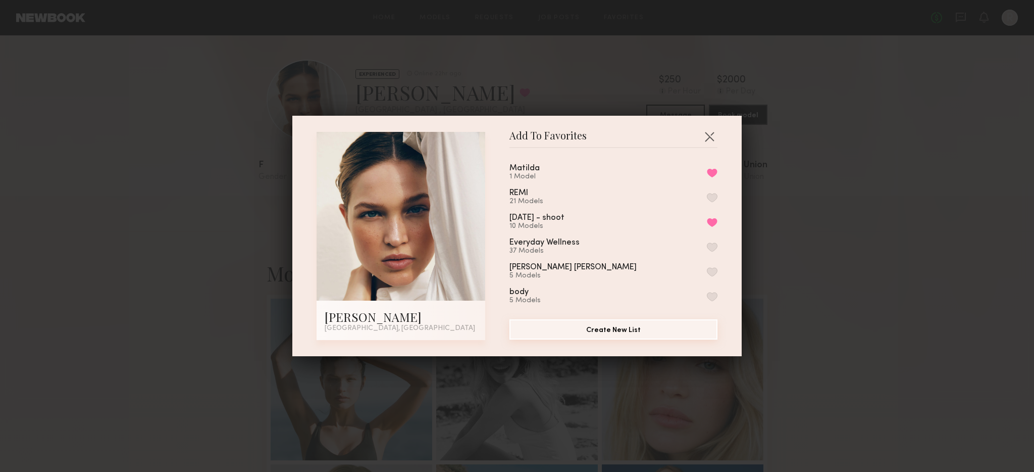
click at [672, 329] on button "Create New List" at bounding box center [613, 329] width 208 height 20
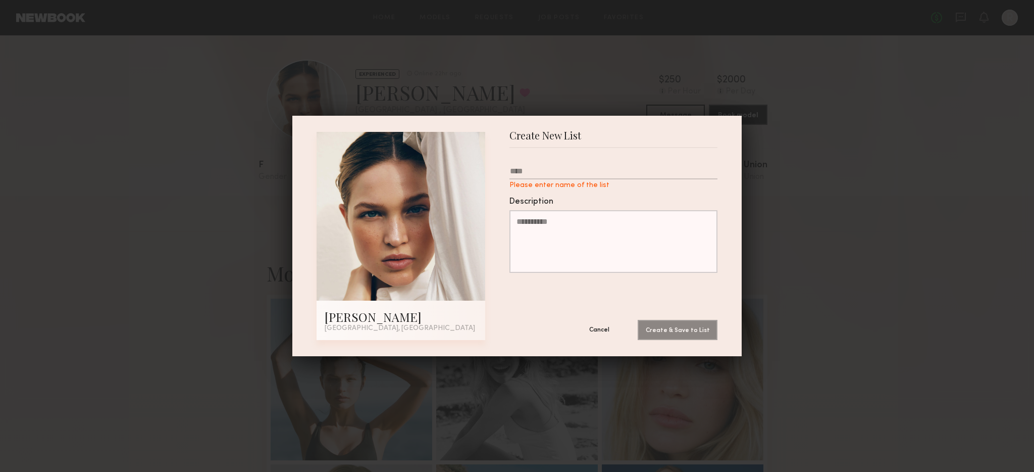
click at [592, 331] on button "Cancel" at bounding box center [599, 329] width 61 height 20
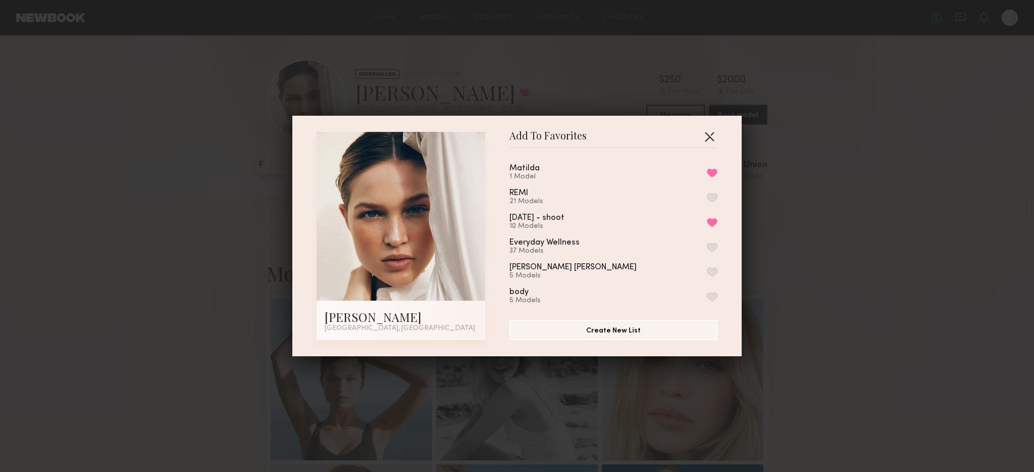
click at [705, 140] on button "button" at bounding box center [709, 136] width 16 height 16
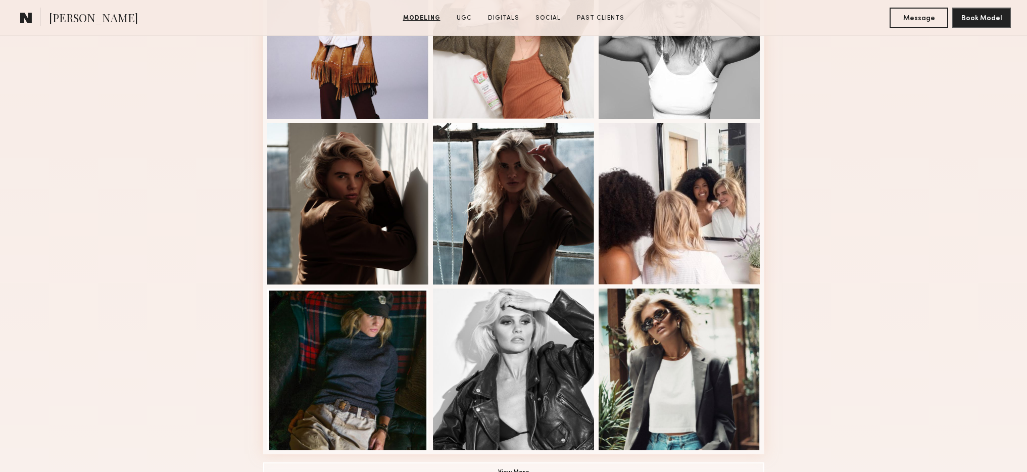
scroll to position [614, 0]
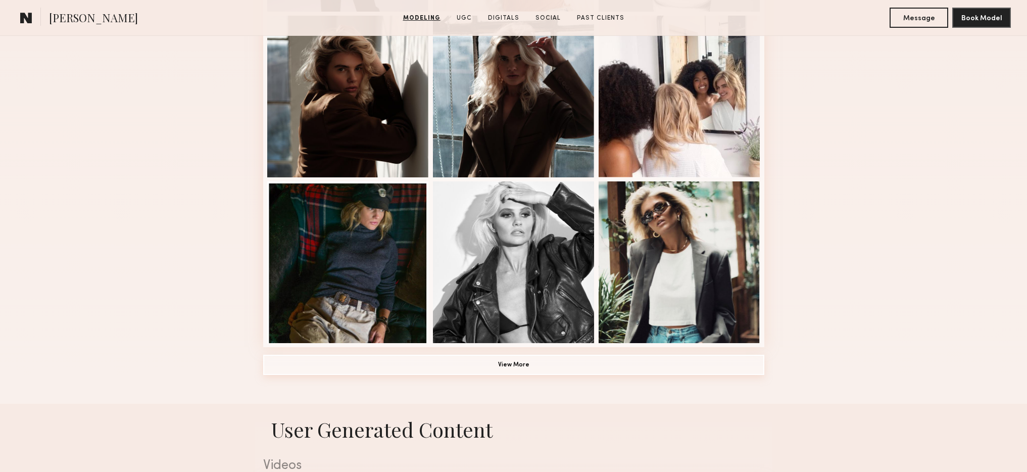
click at [485, 367] on button "View More" at bounding box center [513, 364] width 501 height 20
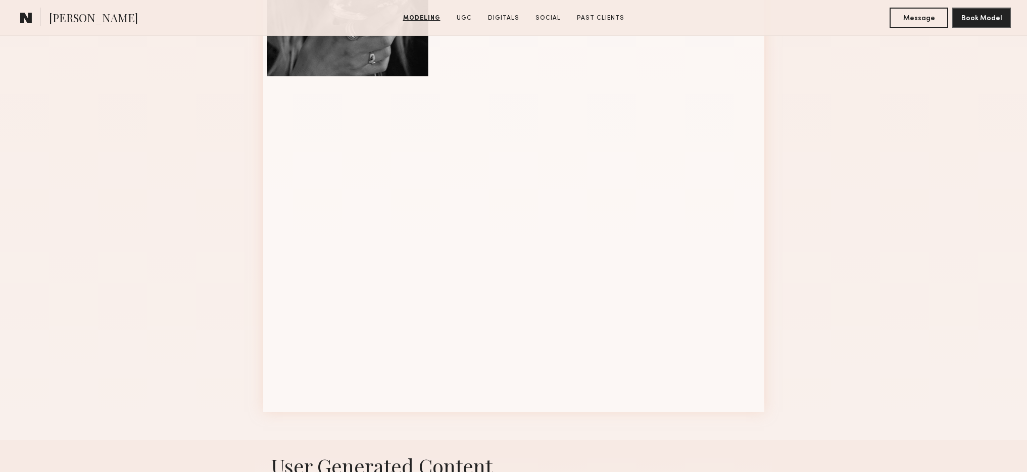
scroll to position [0, 0]
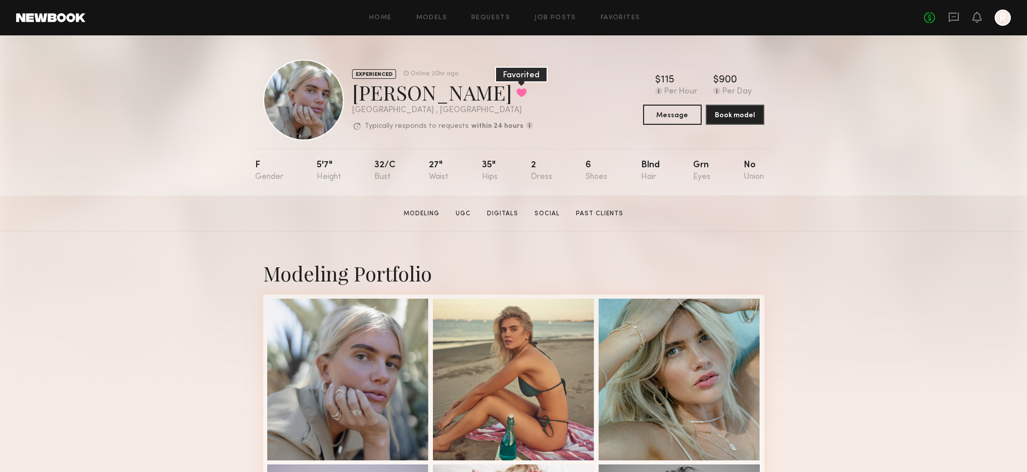
click at [516, 93] on button at bounding box center [521, 92] width 11 height 9
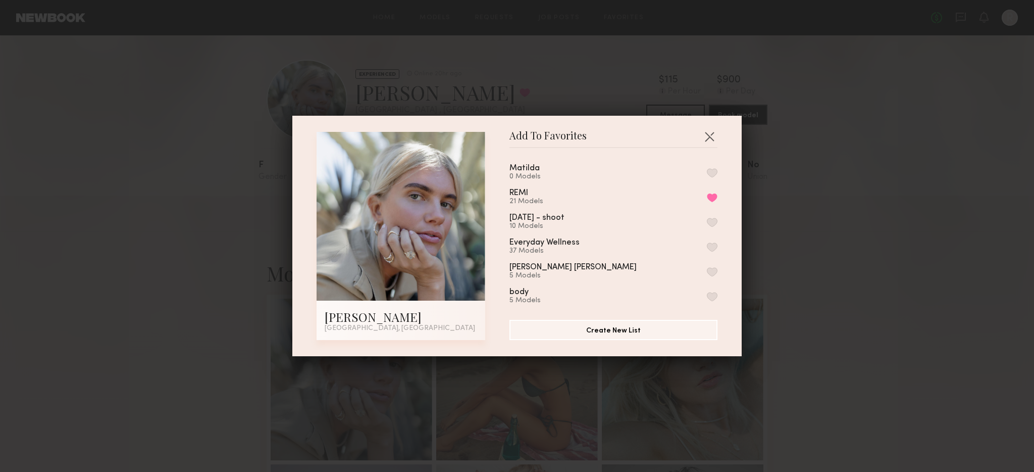
click at [707, 170] on button "button" at bounding box center [712, 172] width 11 height 9
click at [671, 330] on button "Create New List" at bounding box center [613, 329] width 208 height 20
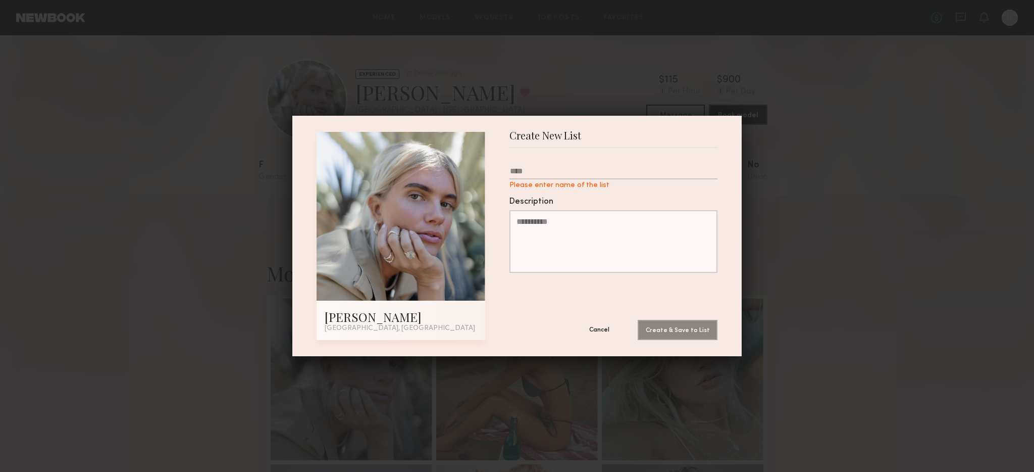
click at [592, 333] on button "Cancel" at bounding box center [599, 329] width 61 height 20
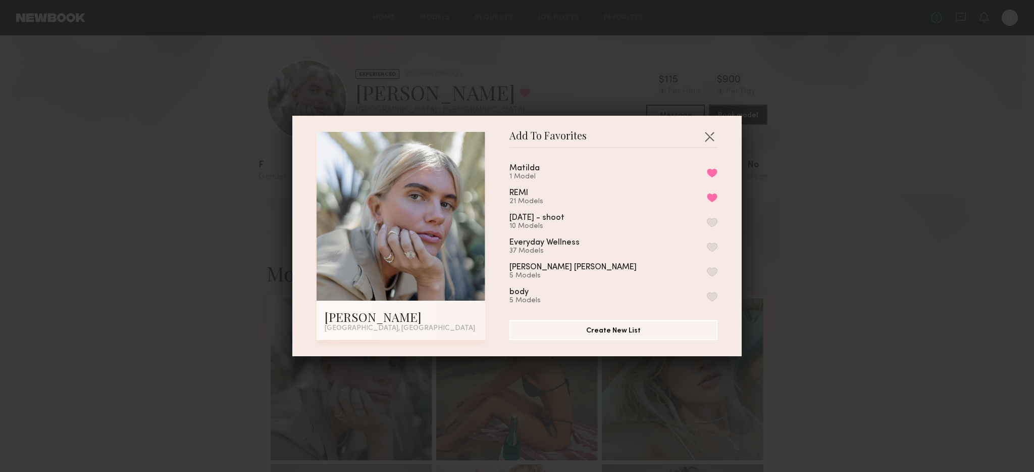
click at [709, 144] on header "Add To Favorites" at bounding box center [613, 140] width 208 height 16
click at [708, 136] on button "button" at bounding box center [709, 136] width 16 height 16
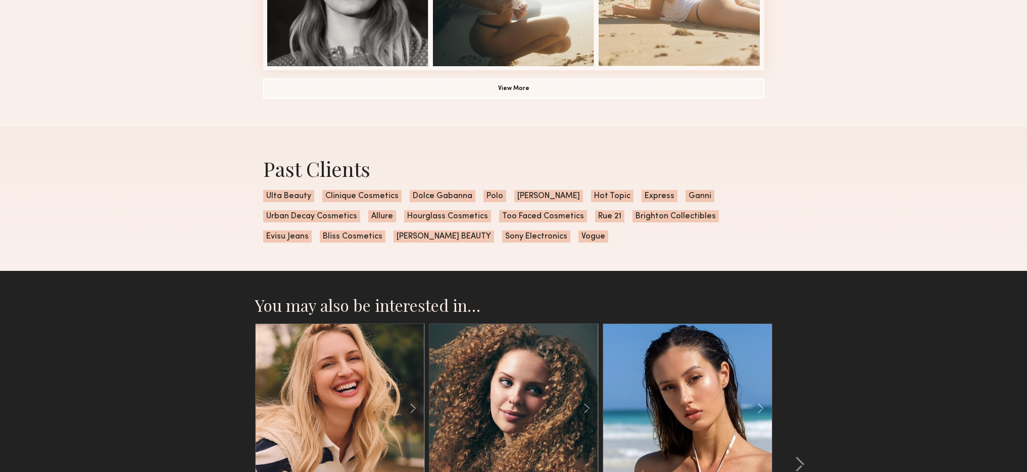
scroll to position [515, 0]
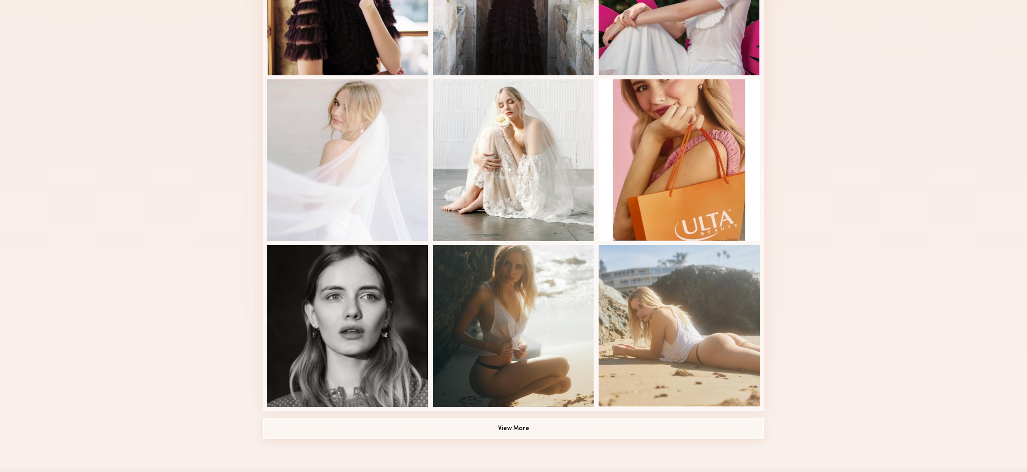
click at [615, 422] on button "View More" at bounding box center [513, 428] width 501 height 20
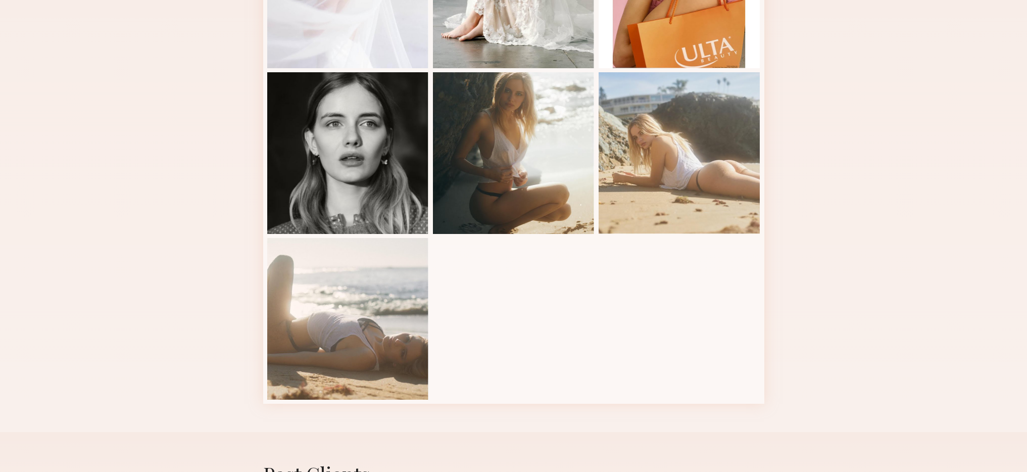
scroll to position [0, 0]
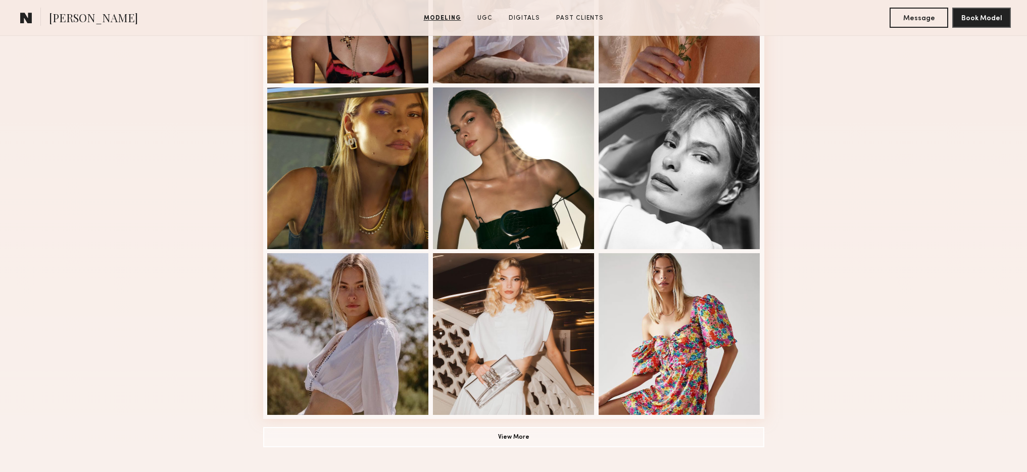
scroll to position [542, 0]
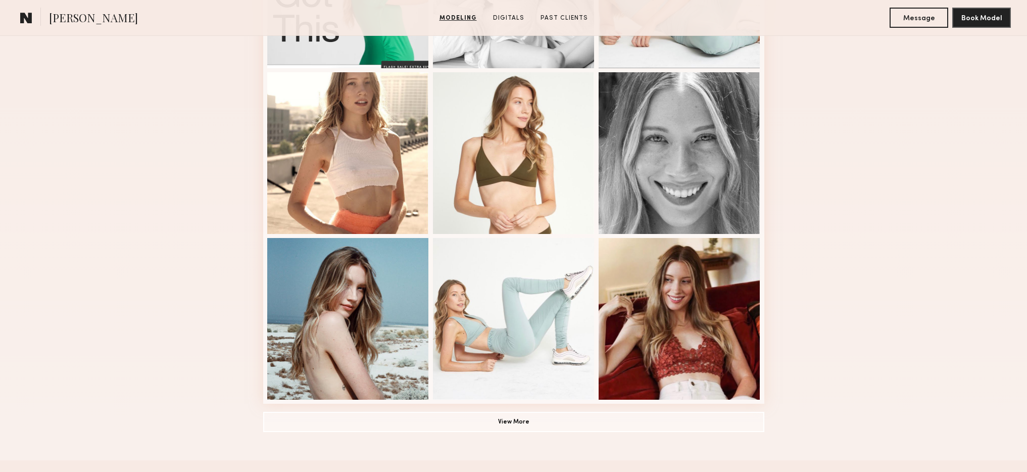
scroll to position [622, 0]
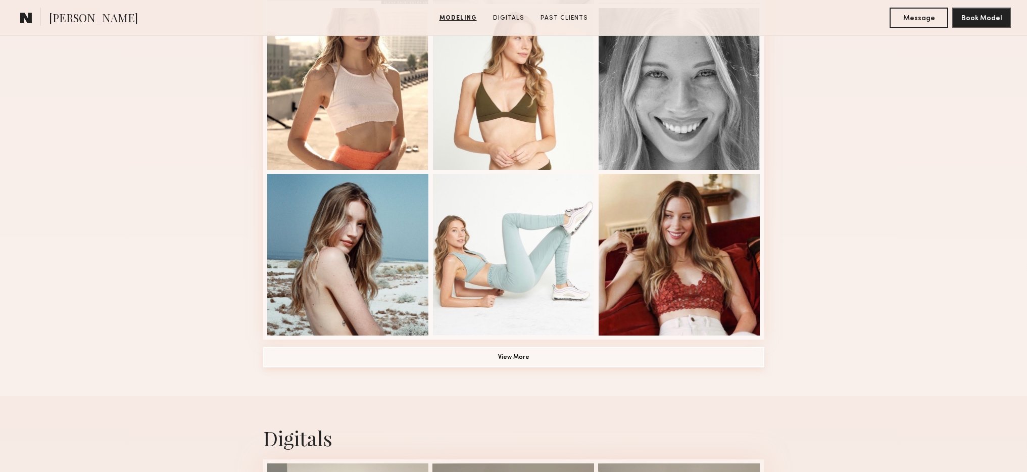
click at [724, 352] on button "View More" at bounding box center [513, 357] width 501 height 20
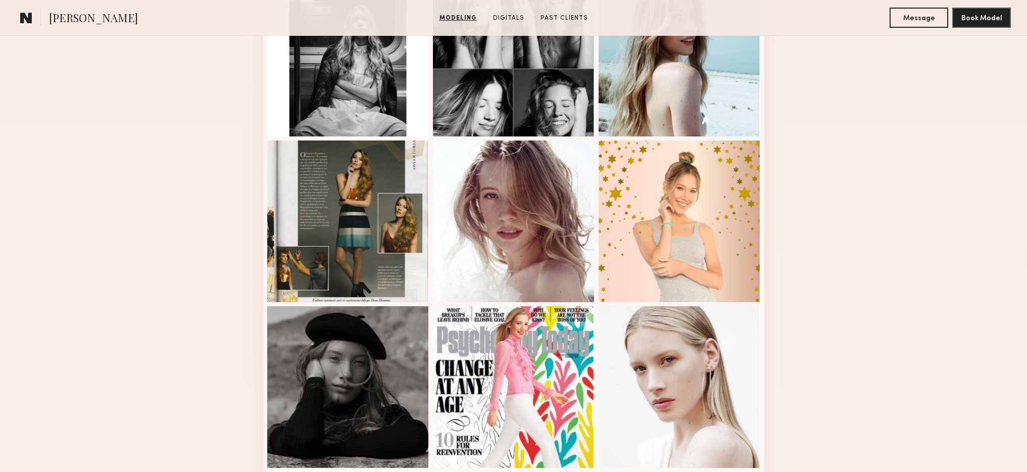
scroll to position [1040, 0]
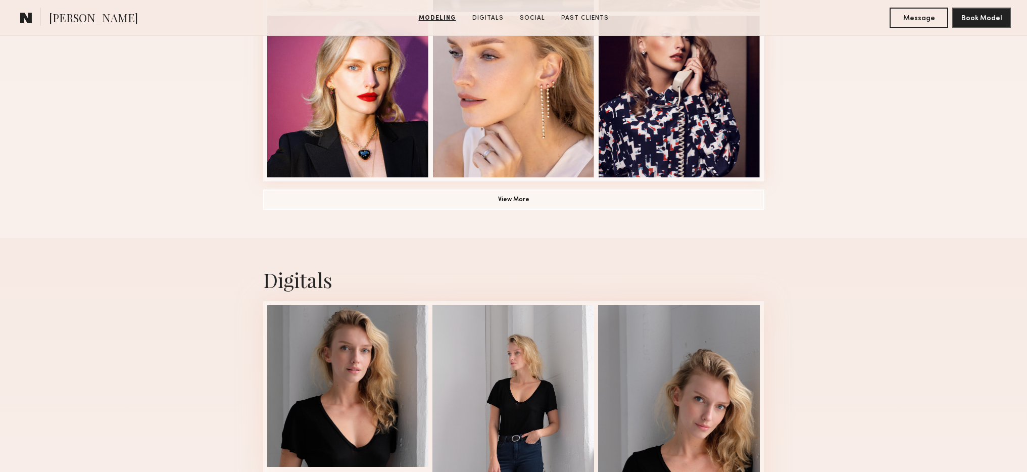
scroll to position [783, 0]
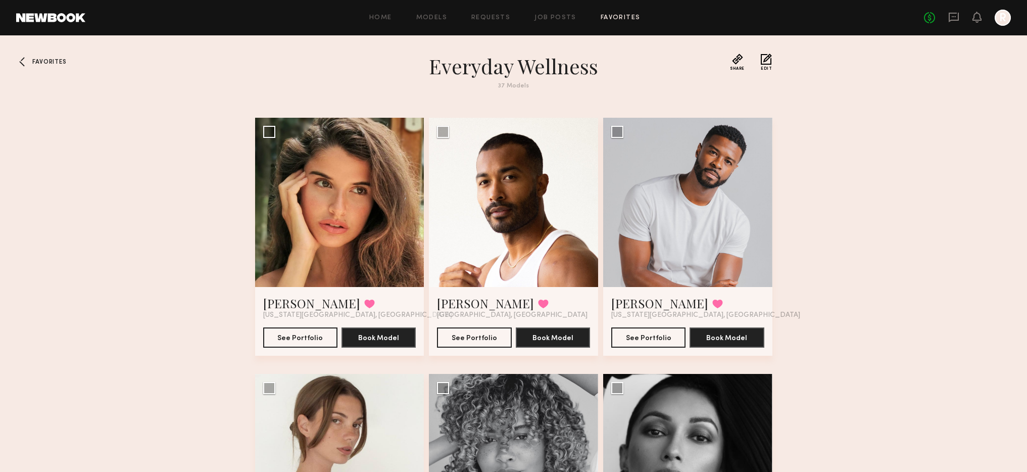
click at [27, 61] on div at bounding box center [24, 62] width 16 height 16
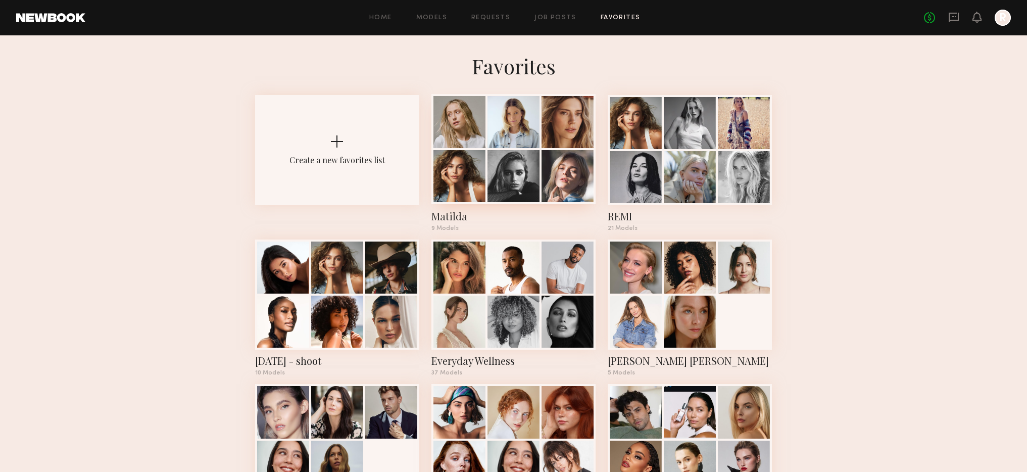
click at [441, 216] on div "Matilda" at bounding box center [513, 216] width 164 height 14
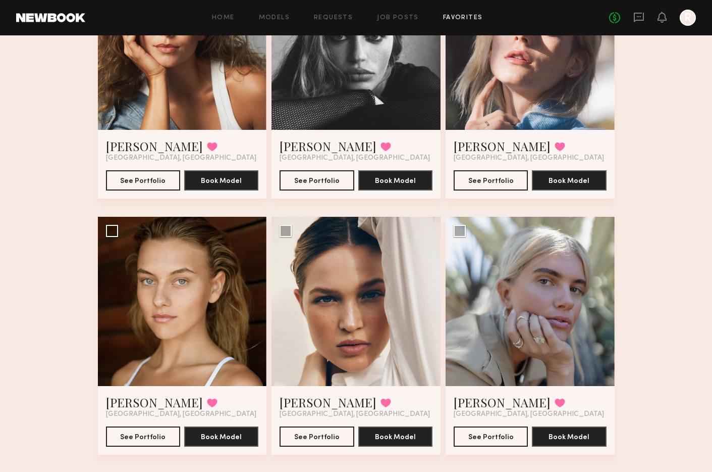
scroll to position [412, 0]
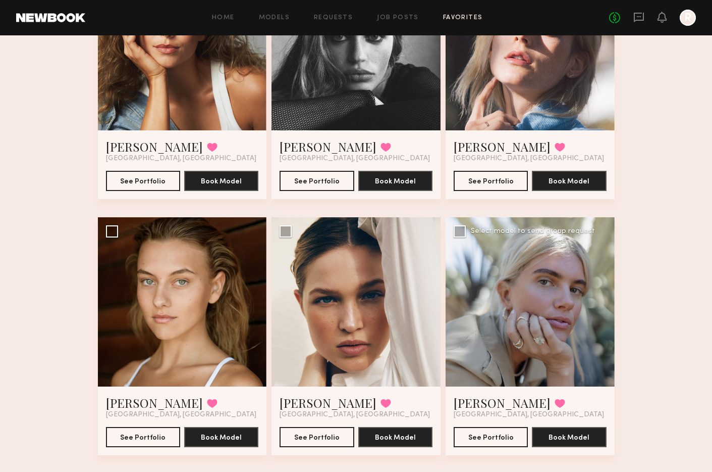
click at [528, 298] on div at bounding box center [530, 301] width 169 height 169
click at [497, 436] on button "See Portfolio" at bounding box center [491, 436] width 74 height 20
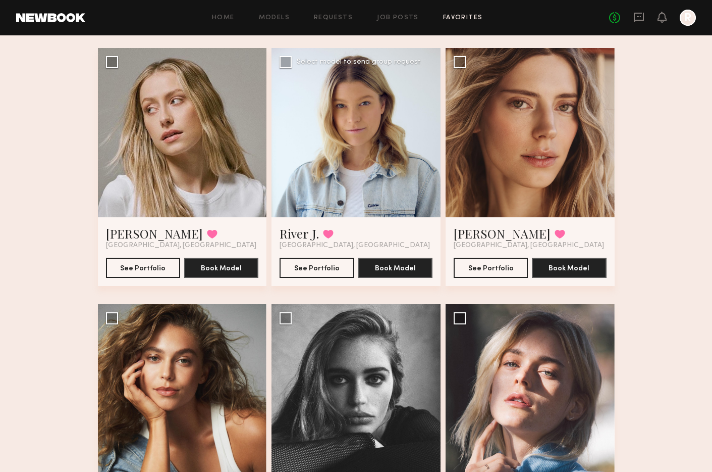
scroll to position [0, 0]
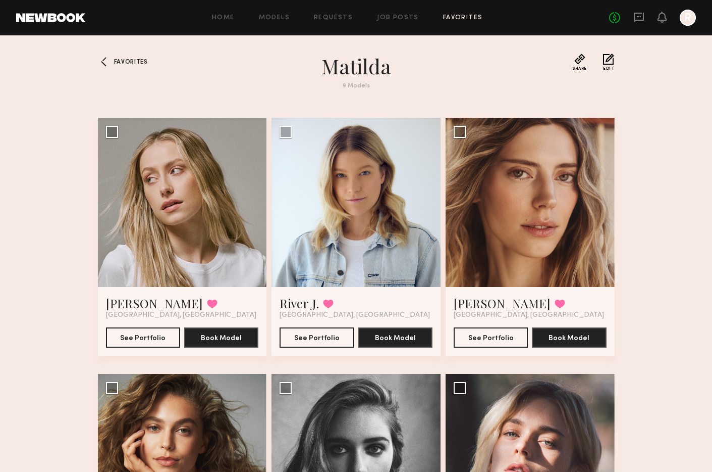
click at [129, 61] on span "Favorites" at bounding box center [131, 62] width 34 height 6
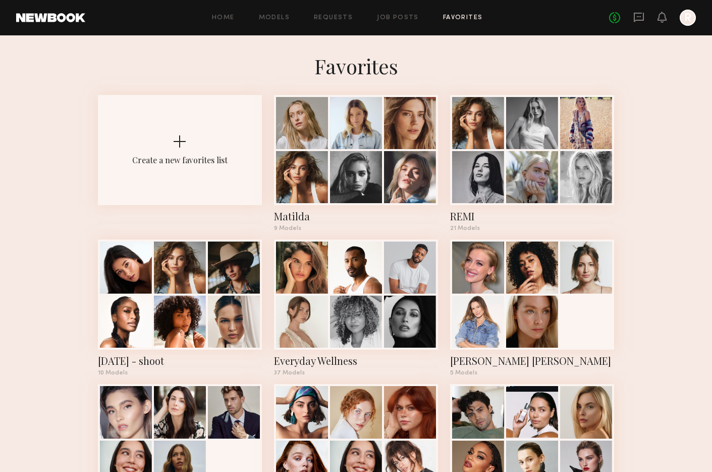
click at [256, 20] on div "Home Models Requests Job Posts Favorites Sign Out" at bounding box center [347, 18] width 524 height 7
click at [284, 19] on link "Models" at bounding box center [274, 18] width 31 height 7
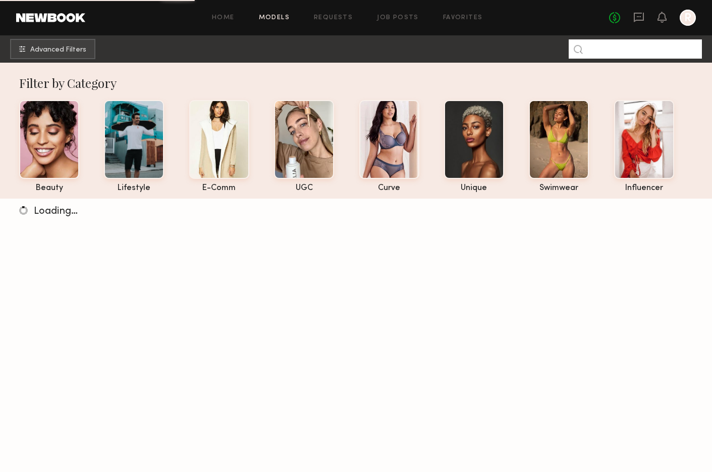
click at [624, 47] on input at bounding box center [635, 48] width 133 height 19
type input "*******"
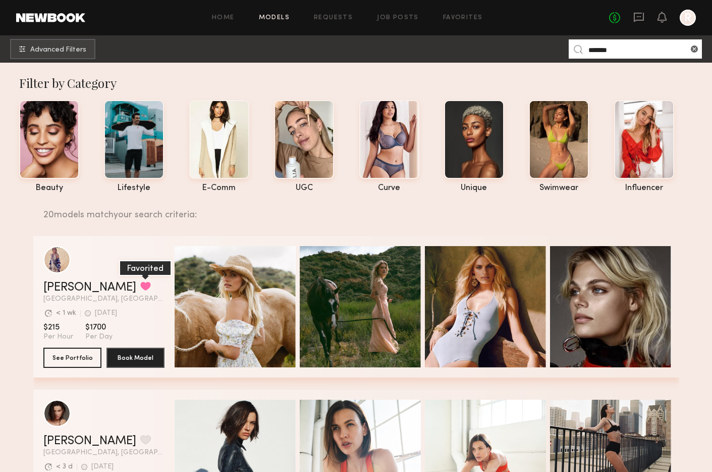
click at [140, 286] on button "grid" at bounding box center [145, 285] width 11 height 9
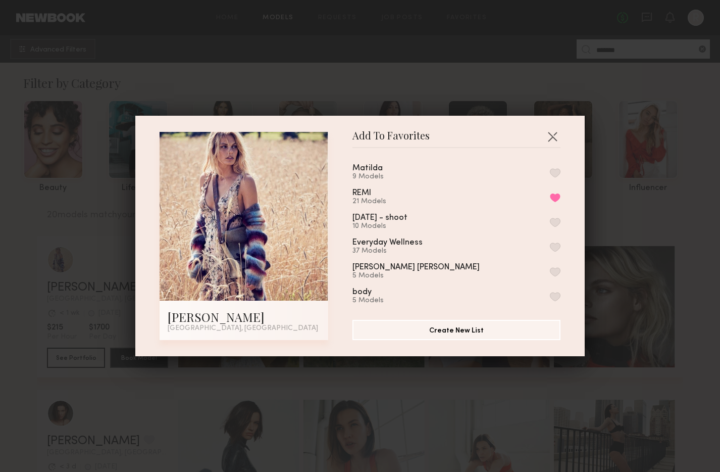
click at [550, 174] on button "button" at bounding box center [555, 172] width 11 height 9
click at [547, 142] on button "button" at bounding box center [552, 136] width 16 height 16
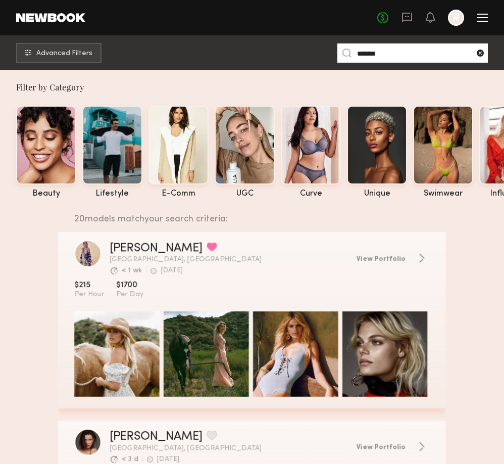
click at [477, 53] on common-icon at bounding box center [480, 53] width 10 height 10
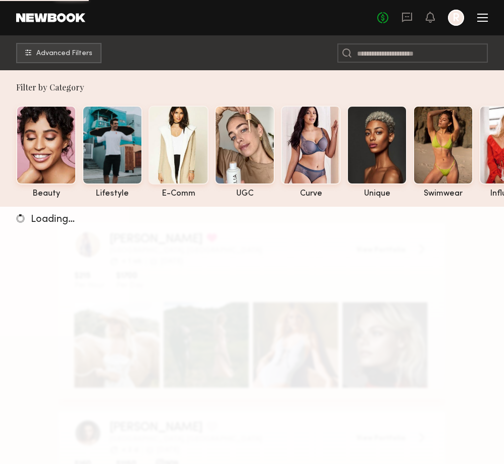
click at [479, 21] on div at bounding box center [482, 21] width 11 height 1
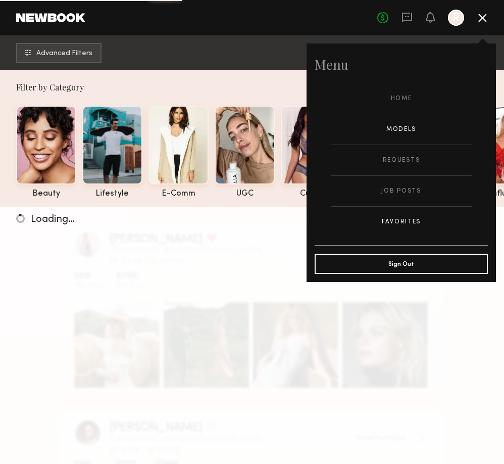
click at [417, 224] on link "Favorites" at bounding box center [401, 222] width 141 height 30
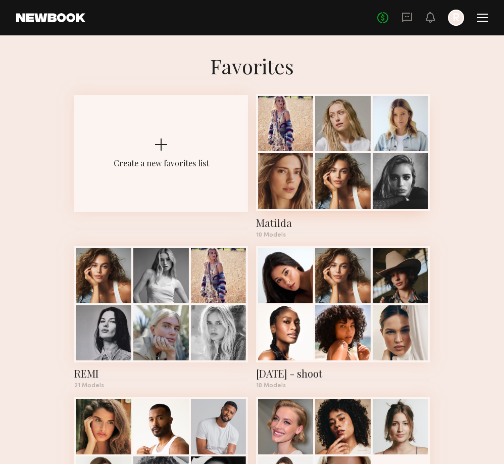
click at [269, 228] on div "Matilda" at bounding box center [343, 223] width 174 height 14
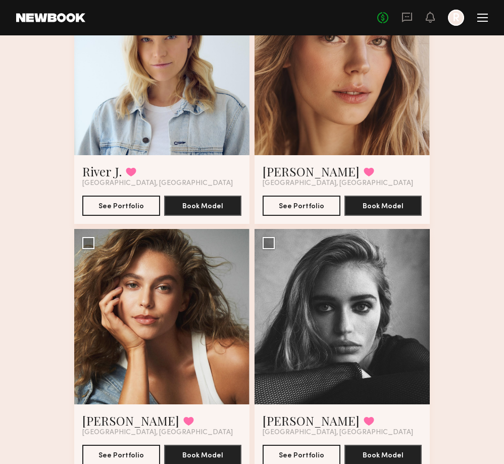
scroll to position [519, 0]
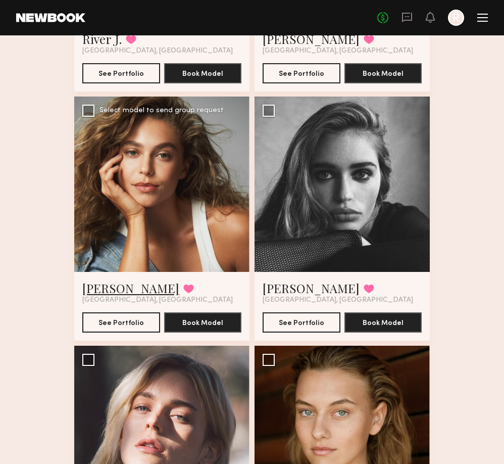
click at [117, 282] on link "[PERSON_NAME]" at bounding box center [130, 288] width 97 height 16
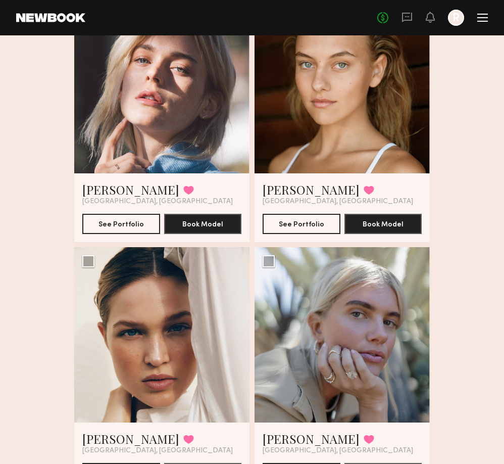
scroll to position [914, 0]
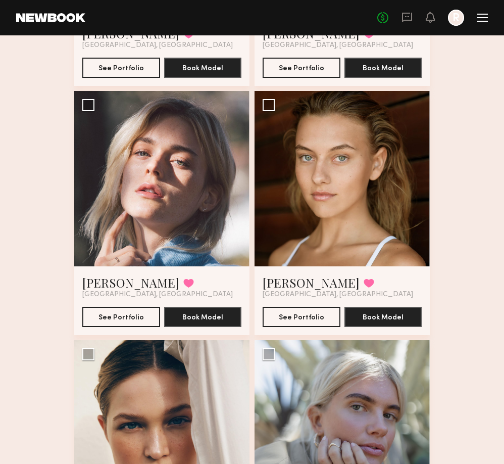
scroll to position [744, 0]
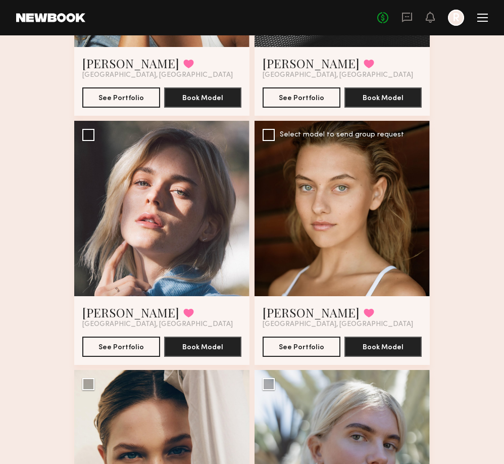
click at [339, 290] on div at bounding box center [341, 208] width 175 height 175
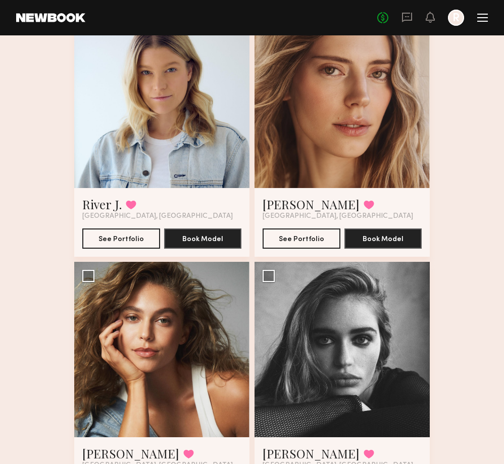
scroll to position [435, 0]
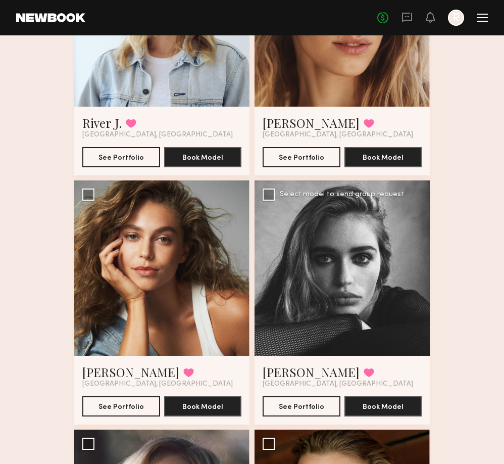
click at [335, 313] on div at bounding box center [341, 267] width 175 height 175
click at [320, 401] on button "See Portfolio" at bounding box center [302, 405] width 78 height 20
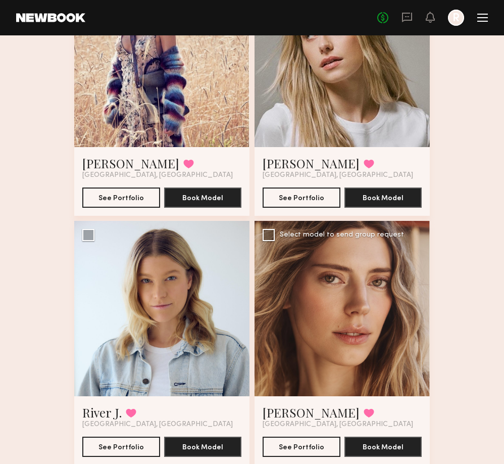
scroll to position [163, 0]
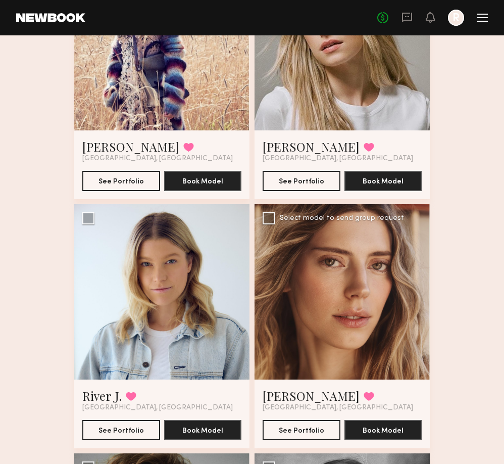
click at [299, 340] on div at bounding box center [341, 291] width 175 height 175
click at [320, 323] on div at bounding box center [341, 291] width 175 height 175
click at [196, 305] on div at bounding box center [161, 291] width 175 height 175
click at [97, 395] on link "River J." at bounding box center [101, 395] width 39 height 16
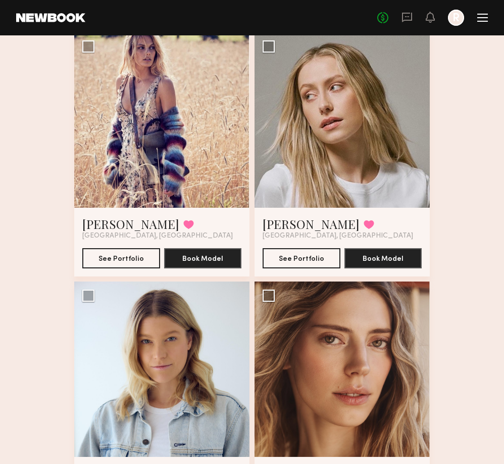
scroll to position [28, 0]
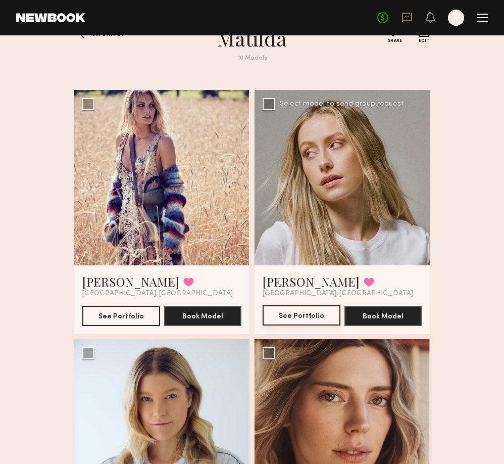
click at [315, 317] on button "See Portfolio" at bounding box center [302, 315] width 78 height 20
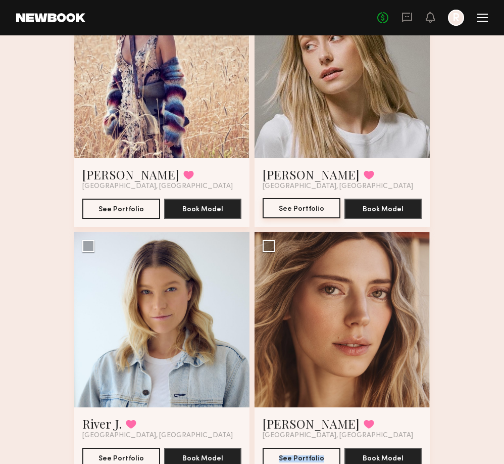
scroll to position [0, 0]
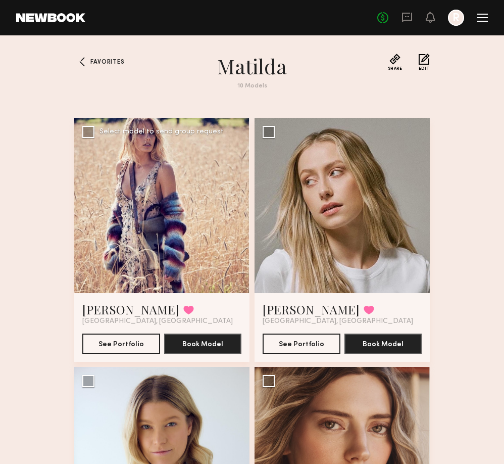
click at [119, 269] on div at bounding box center [161, 205] width 175 height 175
click at [129, 344] on button "See Portfolio" at bounding box center [121, 343] width 78 height 20
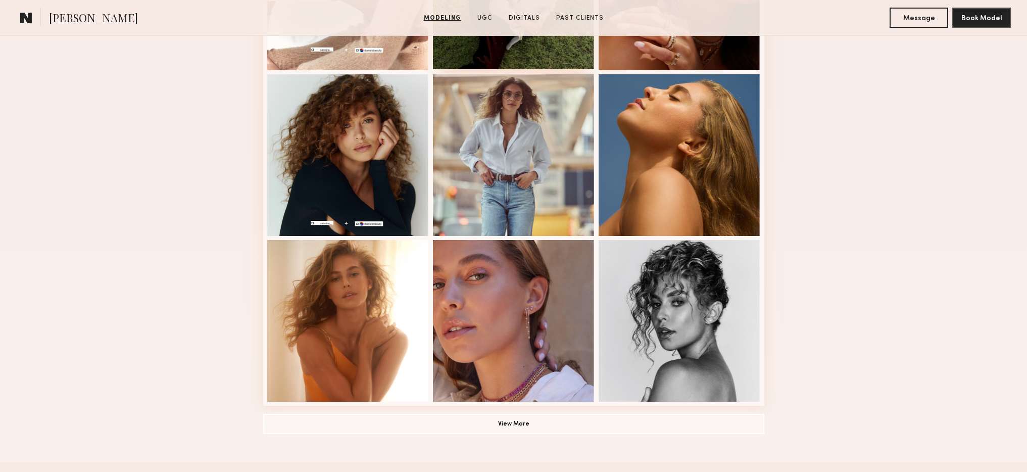
scroll to position [630, 0]
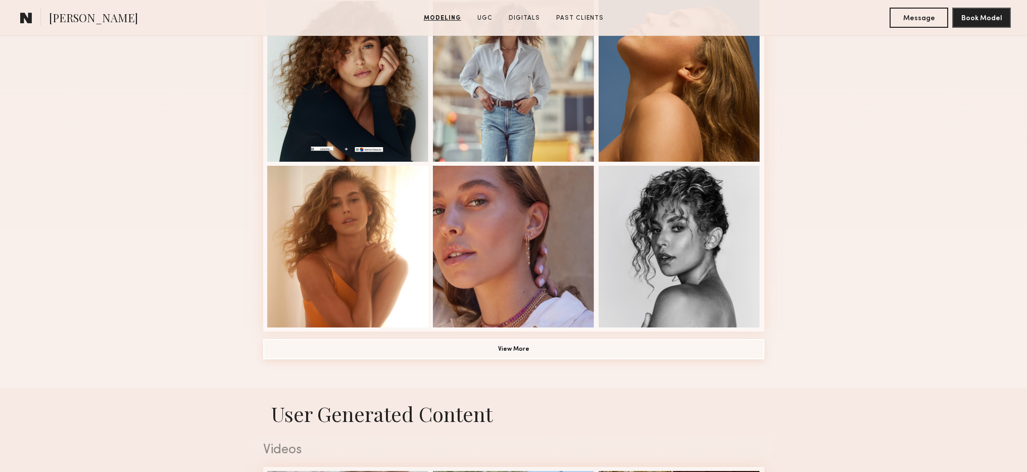
click at [589, 345] on button "View More" at bounding box center [513, 349] width 501 height 20
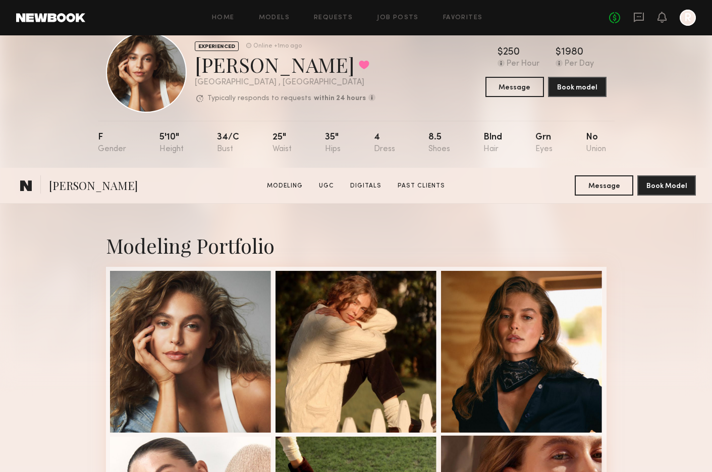
scroll to position [3, 0]
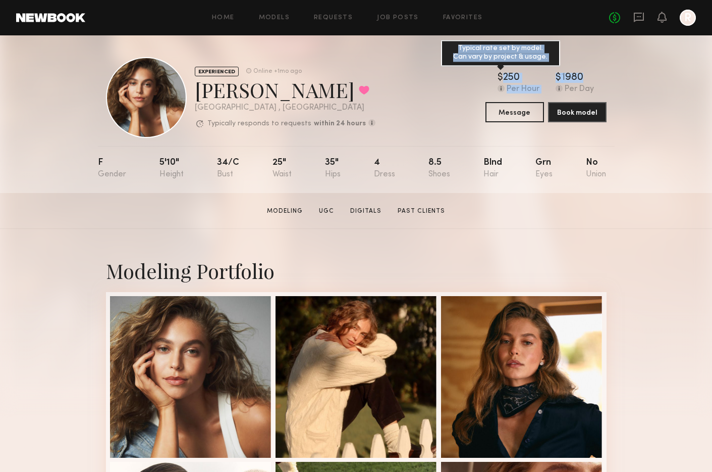
drag, startPoint x: 595, startPoint y: 73, endPoint x: 499, endPoint y: 72, distance: 95.9
click at [499, 73] on div "$ Typical rate set by model. Can vary by project & usage. 250 Per Hour $ Typica…" at bounding box center [546, 83] width 121 height 21
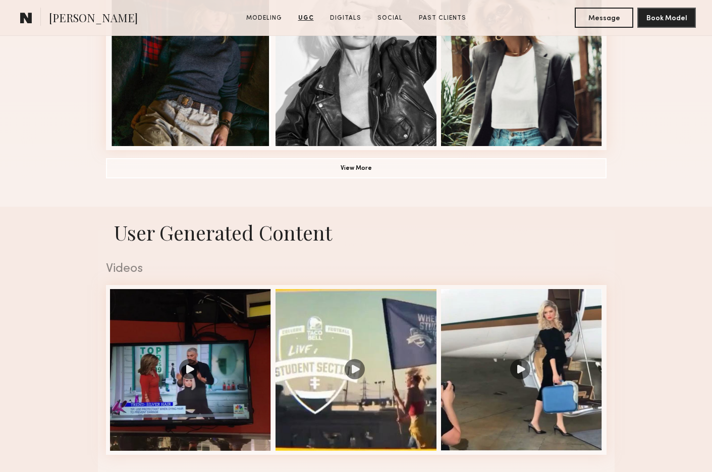
scroll to position [679, 0]
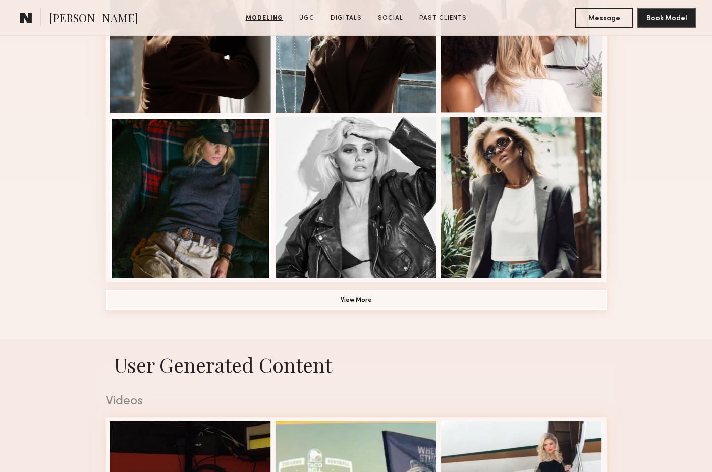
click at [412, 300] on button "View More" at bounding box center [356, 300] width 501 height 20
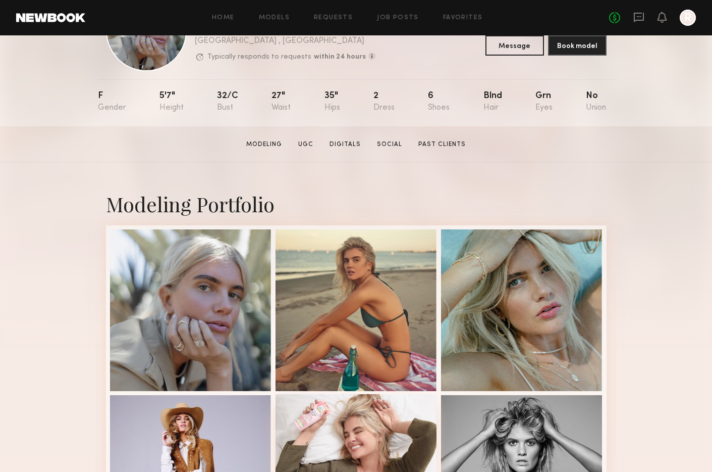
scroll to position [119, 0]
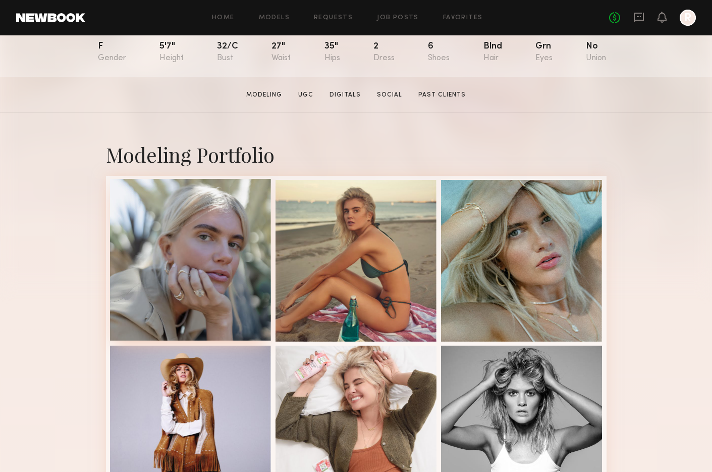
click at [170, 255] on div at bounding box center [191, 260] width 162 height 162
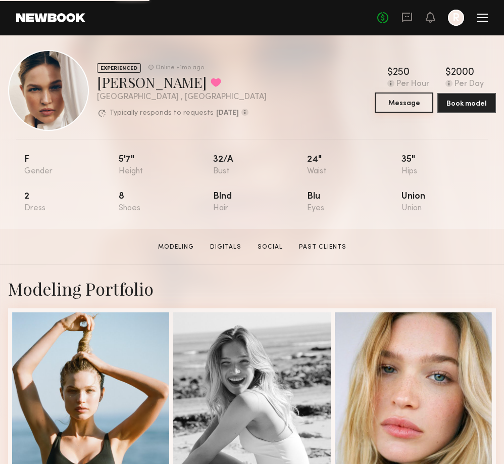
scroll to position [2, 0]
